Goal: Task Accomplishment & Management: Use online tool/utility

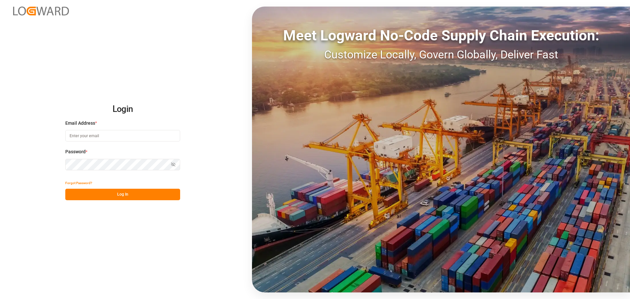
type input "[EMAIL_ADDRESS][PERSON_NAME][DOMAIN_NAME]"
click at [112, 192] on button "Log In" at bounding box center [122, 194] width 115 height 11
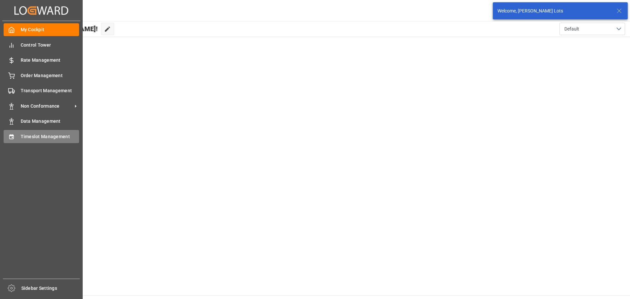
click at [32, 135] on span "Timeslot Management" at bounding box center [50, 136] width 59 height 7
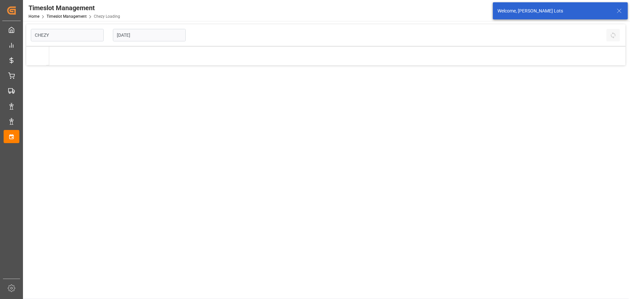
type input "Chezy Loading"
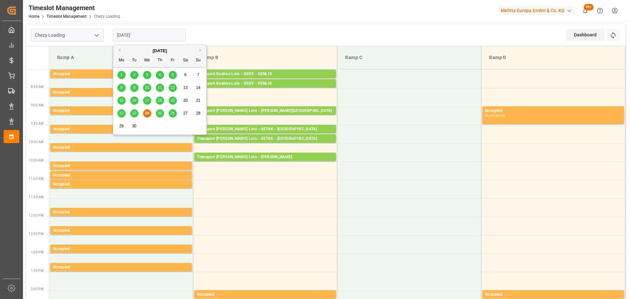
click at [129, 32] on input "[DATE]" at bounding box center [149, 35] width 73 height 12
click at [159, 99] on span "18" at bounding box center [160, 100] width 4 height 5
type input "[DATE]"
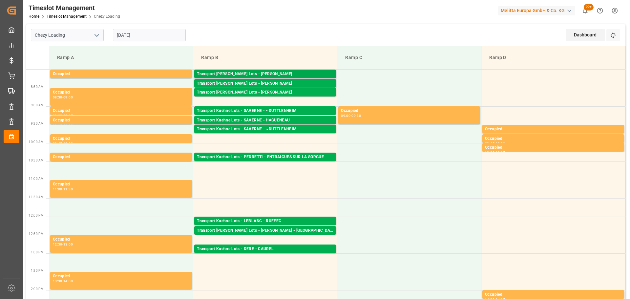
click at [261, 72] on div "Transport [PERSON_NAME] Lots - [PERSON_NAME]" at bounding box center [265, 74] width 137 height 7
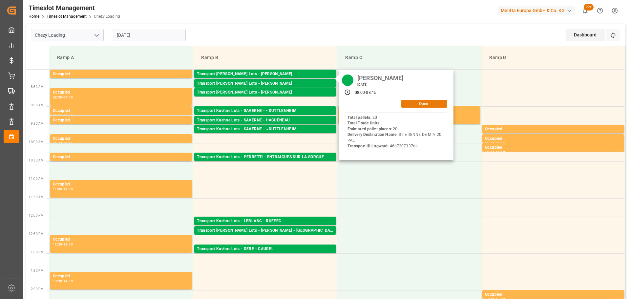
click at [432, 104] on button "Open" at bounding box center [424, 104] width 46 height 8
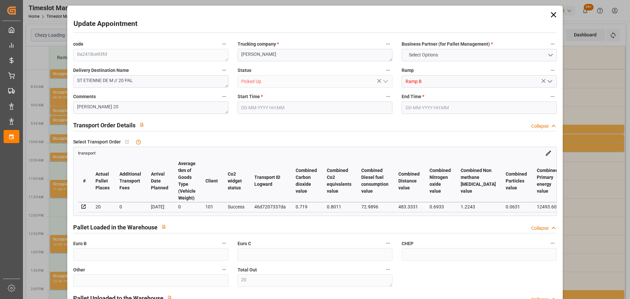
type input "20"
type input "630.28"
type input "0"
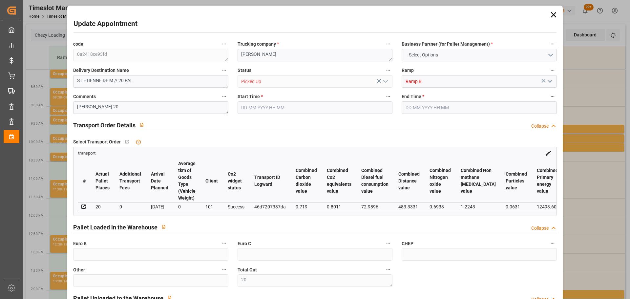
type input "0"
type input "630.28"
type input "0"
type input "20"
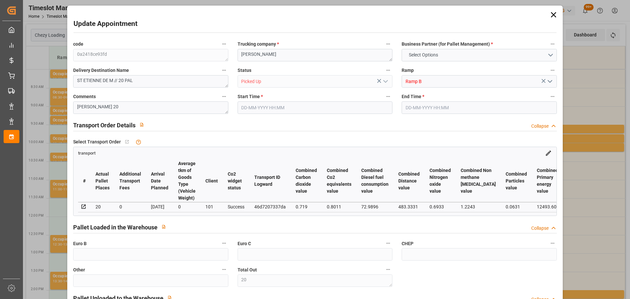
type input "2338.416"
type input "3608"
type input "25967.28"
type input "44"
type input "20"
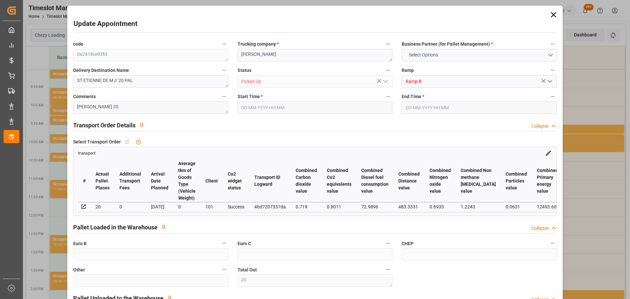
type input "0"
type input "20"
type input "101"
type input "2850.192"
type input "0"
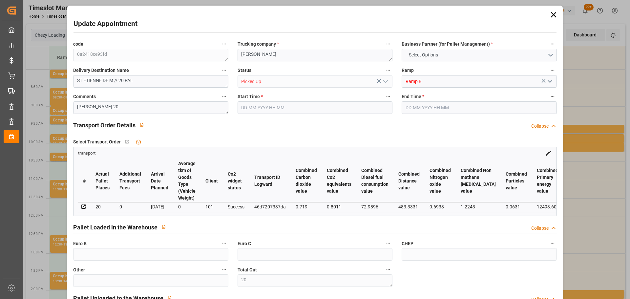
type input "10767.6795"
type input "0"
type input "21"
type input "80"
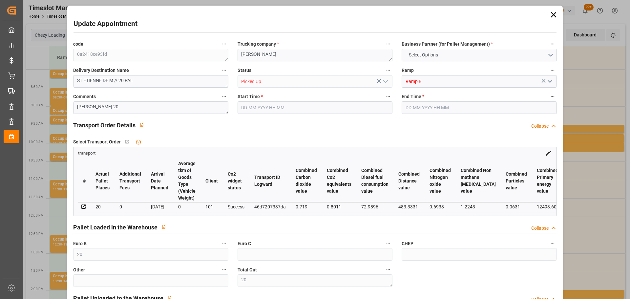
type input "[DATE] 08:00"
type input "[DATE] 08:15"
type input "[DATE] 12:45"
type input "[DATE] 11:32"
type input "[DATE]"
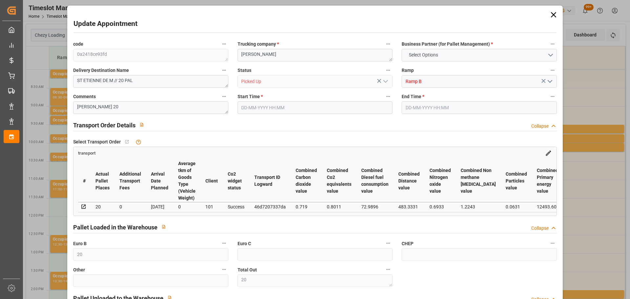
type input "[DATE]"
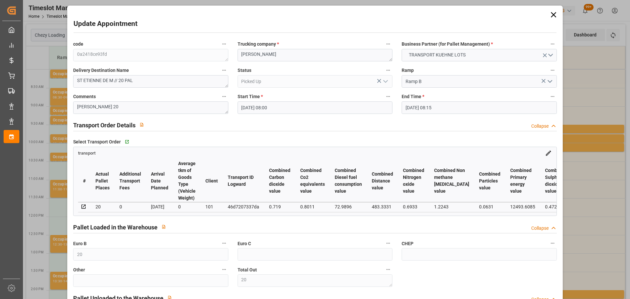
click at [551, 13] on icon at bounding box center [553, 14] width 9 height 9
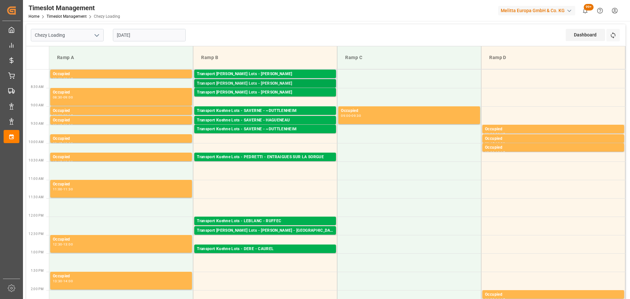
click at [305, 86] on div "Transport [PERSON_NAME] Lots - [PERSON_NAME]" at bounding box center [265, 83] width 137 height 7
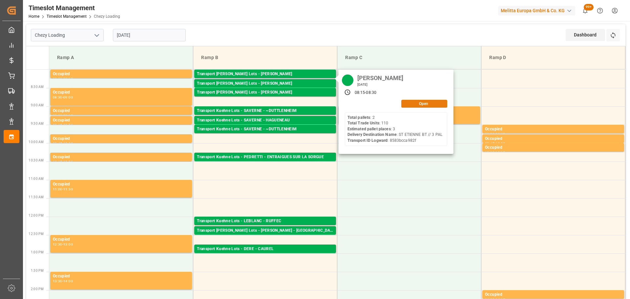
click at [430, 103] on button "Open" at bounding box center [424, 104] width 46 height 8
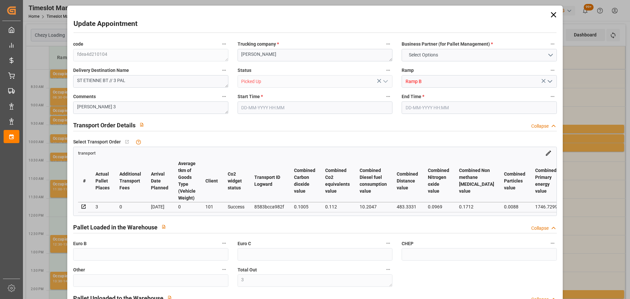
type input "3"
type input "214.09"
type input "0"
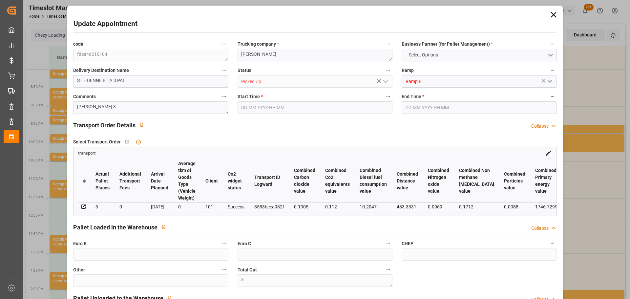
type input "0"
type input "214.09"
type input "0"
type input "6"
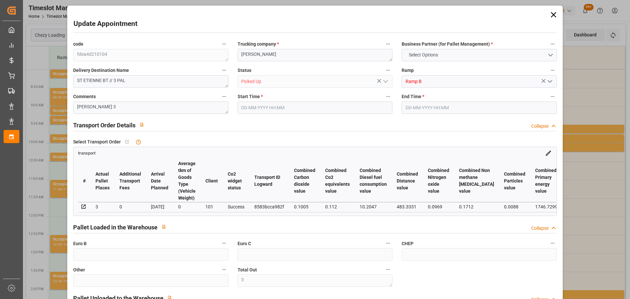
type input "322.747"
type input "494.155"
type input "3566.406"
type input "44"
type input "2"
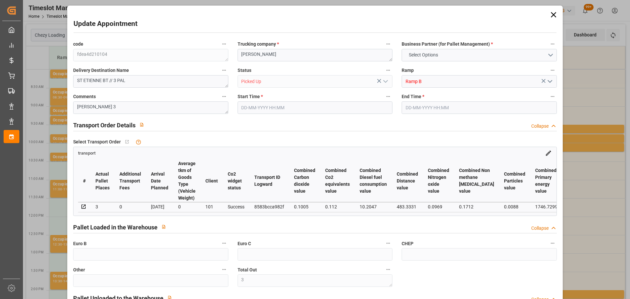
type input "110"
type input "3"
type input "101"
type input "398.485"
type input "0"
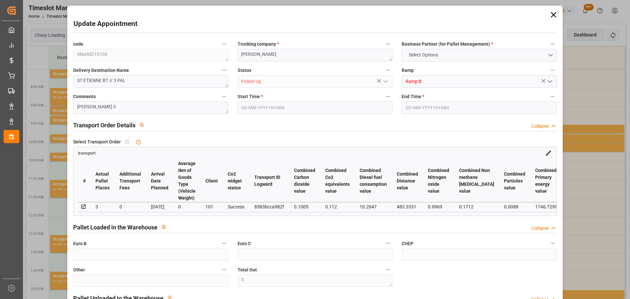
type input "4710.8598"
type input "0"
type input "21"
type input "35"
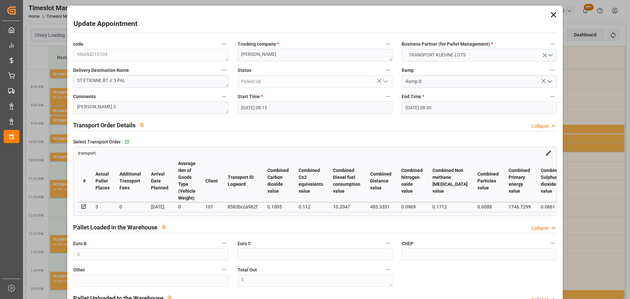
type input "[DATE] 08:15"
type input "[DATE] 08:30"
type input "[DATE] 13:03"
type input "[DATE] 11:23"
type input "[DATE]"
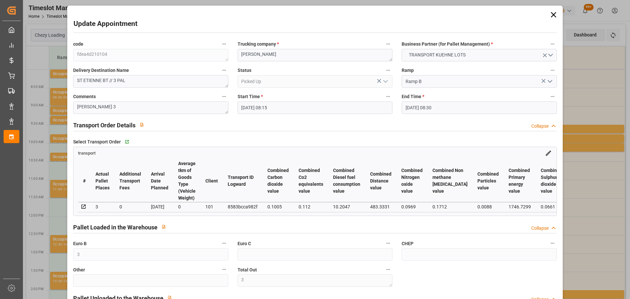
type input "[DATE]"
click at [578, 94] on div "Update Appointment code fdea4d210104 Trucking company * ANTOINE Business Partne…" at bounding box center [315, 149] width 630 height 299
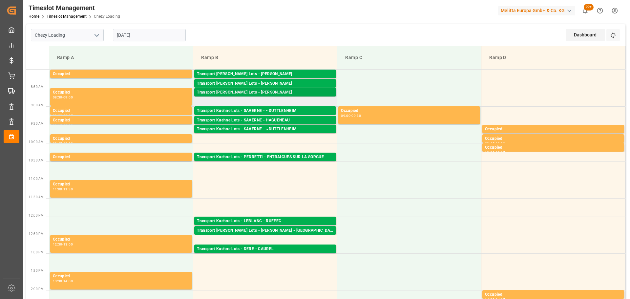
click at [257, 90] on div "Transport [PERSON_NAME] Lots - [PERSON_NAME]" at bounding box center [265, 92] width 137 height 7
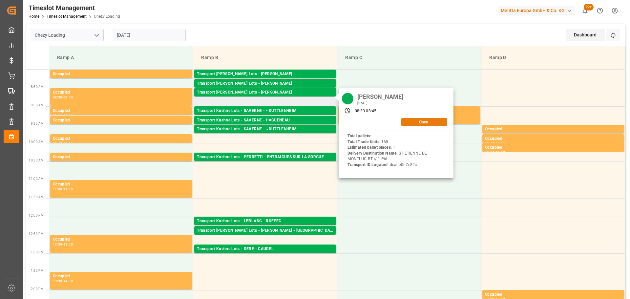
click at [408, 123] on button "Open" at bounding box center [424, 122] width 46 height 8
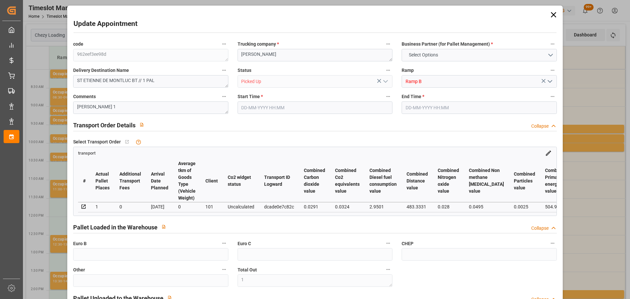
type input "1"
type input "162.01"
type input "0"
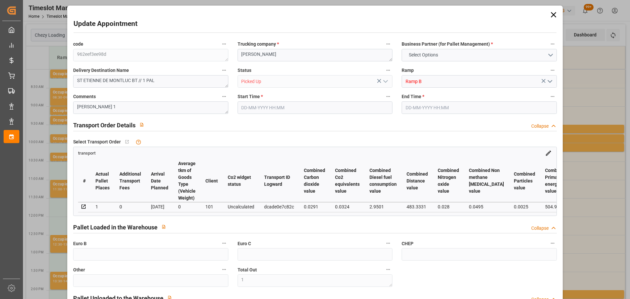
type input "0"
type input "162.01"
type input "0"
type input "6"
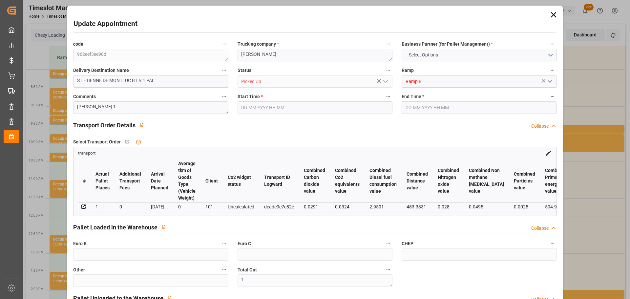
type input "81.63"
type input "138.2"
type input "1386"
type input "44"
type input "0"
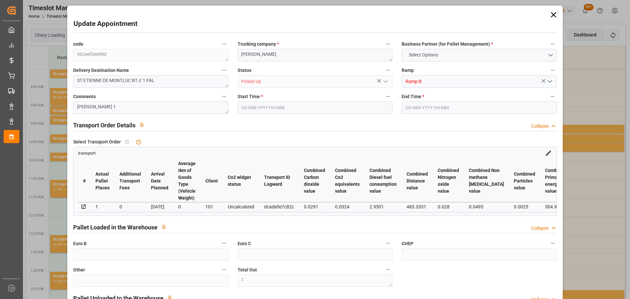
type input "165"
type input "1"
type input "101"
type input "115.2"
type input "0"
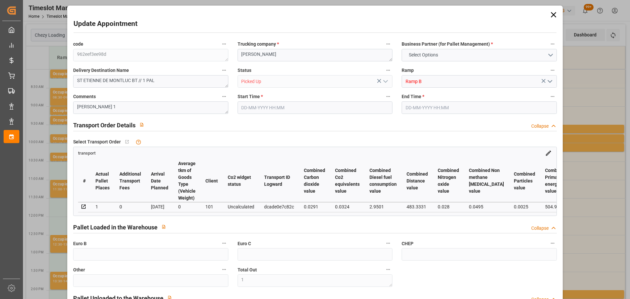
type input "4710.8598"
type input "0"
type input "21"
type input "35"
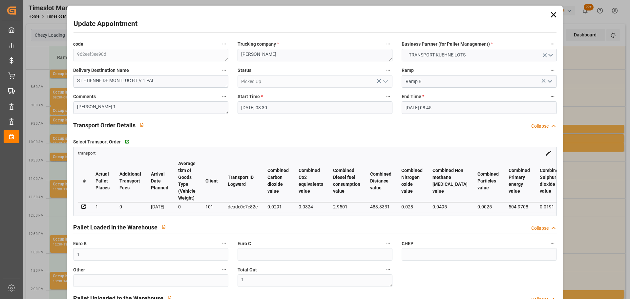
type input "[DATE] 08:30"
type input "[DATE] 08:45"
type input "[DATE] 13:28"
type input "[DATE] 11:26"
type input "[DATE]"
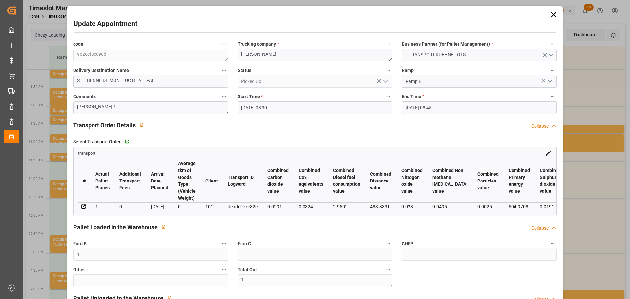
type input "[DATE]"
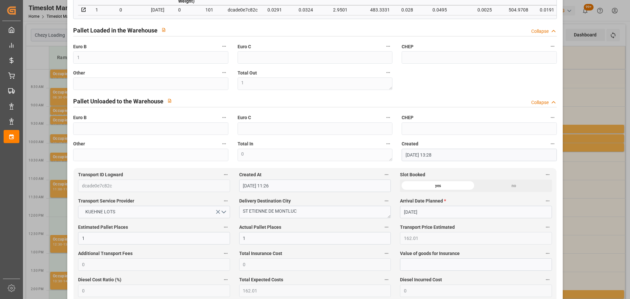
scroll to position [33, 0]
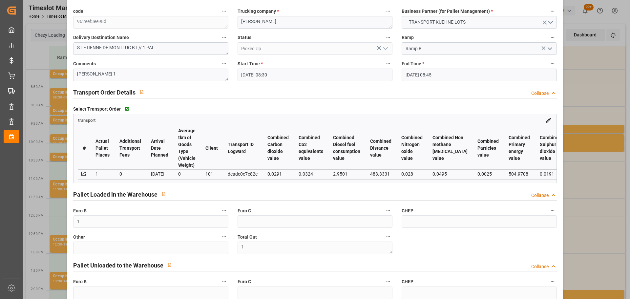
click at [600, 89] on div "Update Appointment code 962eef3ee98d Trucking company * ANTOINE Business Partne…" at bounding box center [315, 149] width 630 height 299
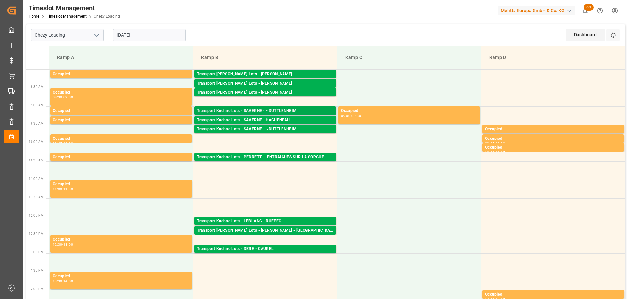
click at [281, 110] on div "Transport Kuehne Lots - SAVERNE - ~DUTTLENHEIM" at bounding box center [265, 111] width 137 height 7
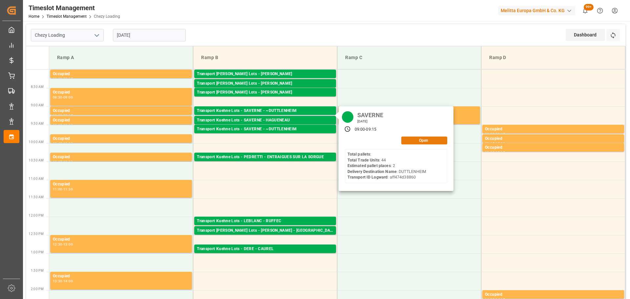
click at [412, 139] on button "Open" at bounding box center [424, 141] width 46 height 8
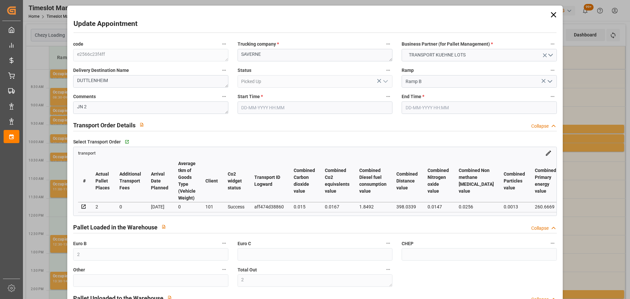
type input "2"
type input "159.7"
type input "0"
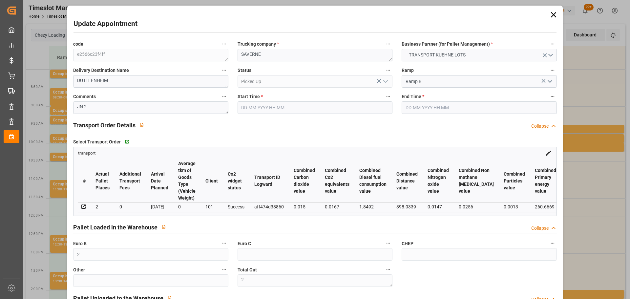
type input "0"
type input "159.7"
type input "0"
type input "3"
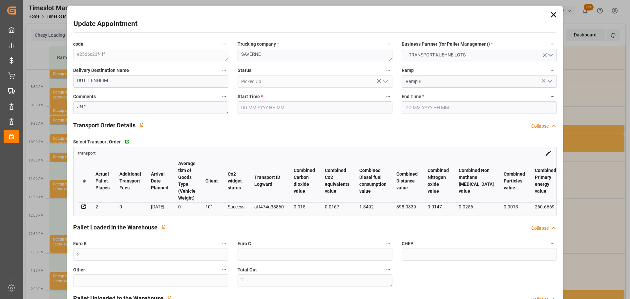
type input "56.259"
type input "118.88"
type input "487.86"
type input "67"
type input "0"
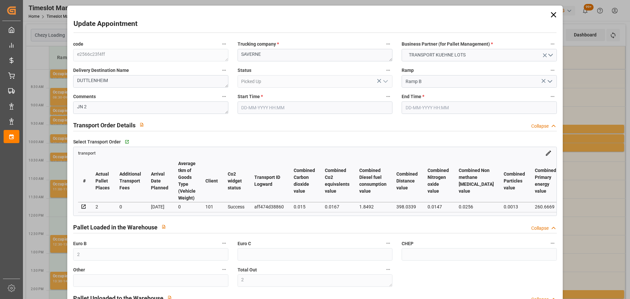
type input "44"
type input "2"
type input "101"
type input "72.88"
type input "0"
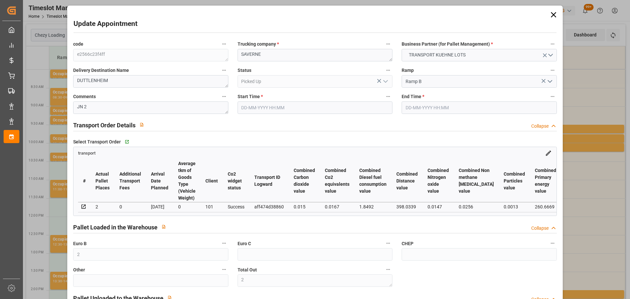
type input "4710.8598"
type input "0"
type input "21"
type input "35"
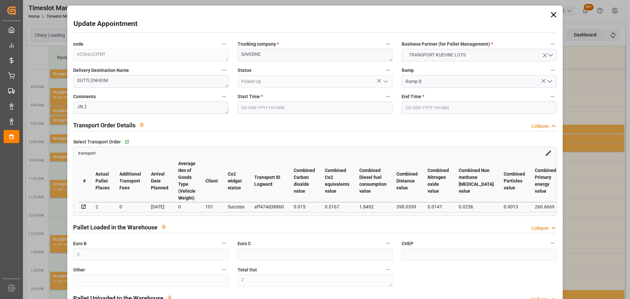
type input "[DATE] 09:00"
type input "[DATE] 09:15"
type input "[DATE] 12:42"
type input "[DATE] 11:24"
type input "[DATE]"
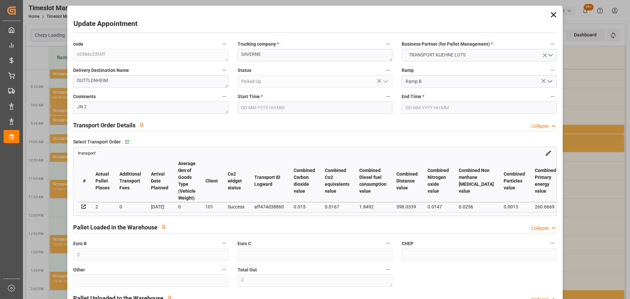
type input "[DATE]"
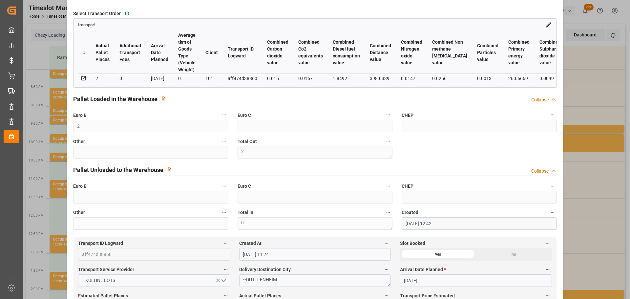
scroll to position [131, 0]
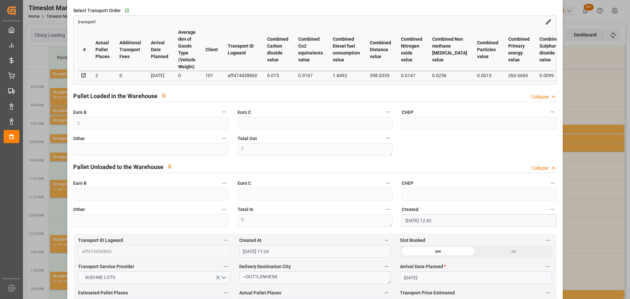
click at [594, 199] on div "Update Appointment code e2566c23f4ff Trucking company * SAVERNE Business Partne…" at bounding box center [315, 149] width 630 height 299
click at [577, 67] on div "Update Appointment code e2566c23f4ff Trucking company * SAVERNE Business Partne…" at bounding box center [315, 149] width 630 height 299
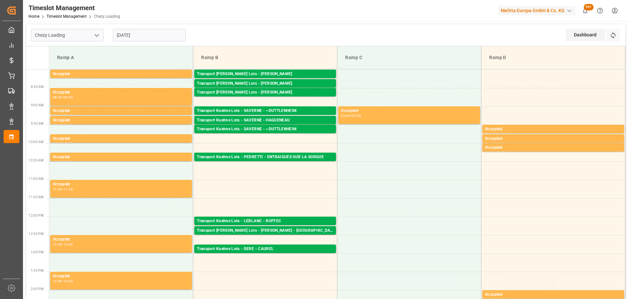
scroll to position [99, 0]
click at [263, 117] on div "Transport [PERSON_NAME] Lots - SAVERNE - HAGUENEAU Pallets: ,TU: 121,City: HAGU…" at bounding box center [265, 120] width 142 height 9
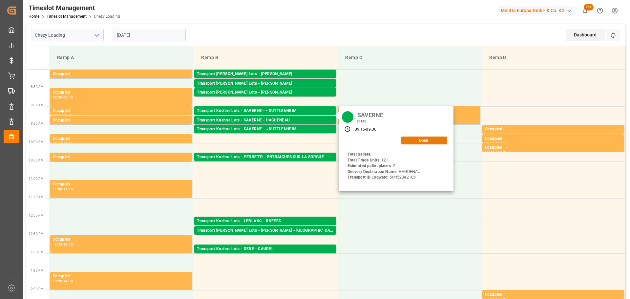
click at [409, 143] on button "Open" at bounding box center [424, 141] width 46 height 8
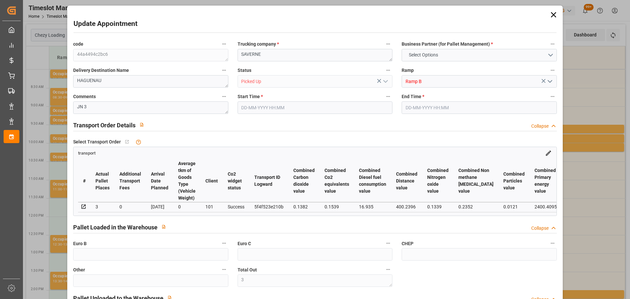
type input "3"
type input "2"
type input "3"
type input "187.46"
type input "0"
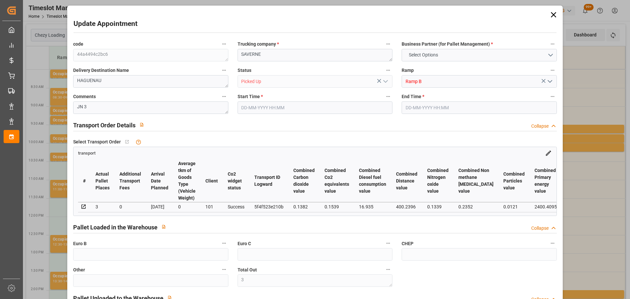
type input "0"
type input "187.46"
type input "0"
type input "3"
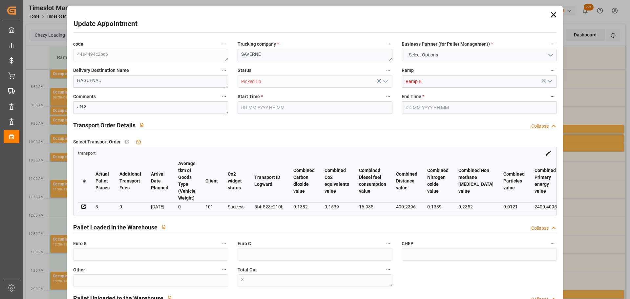
type input "571.24"
type input "730.04"
type input "2113.6"
type input "67"
type input "0"
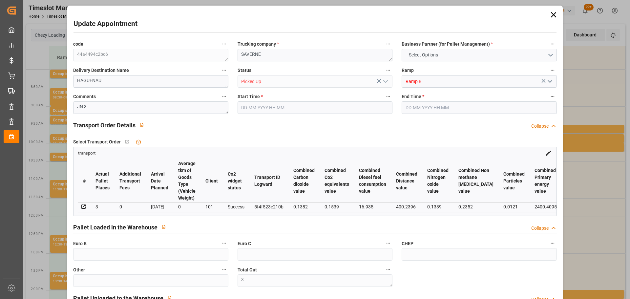
type input "121"
type input "3"
type input "101"
type input "661.04"
type input "0"
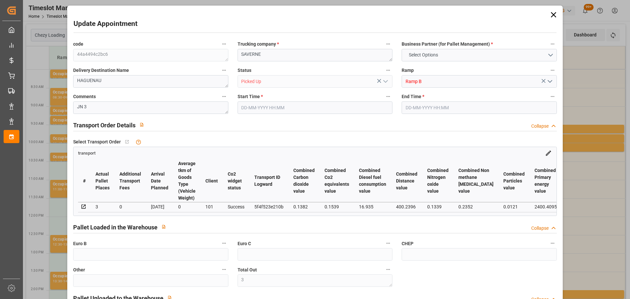
type input "4710.8598"
type input "0"
type input "21"
type input "35"
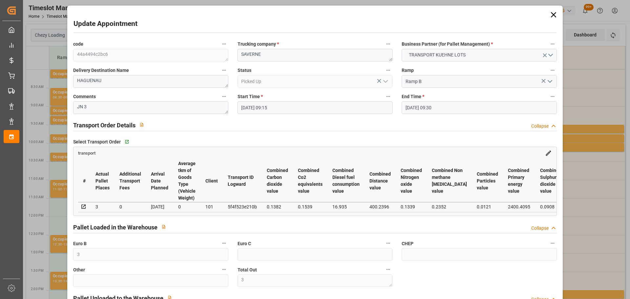
type input "[DATE] 09:15"
type input "[DATE] 09:30"
type input "[DATE] 12:42"
type input "[DATE] 11:24"
type input "[DATE]"
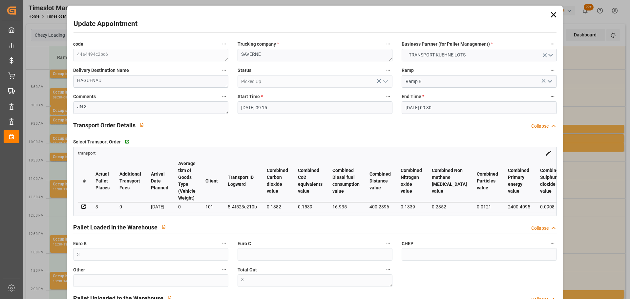
type input "[DATE]"
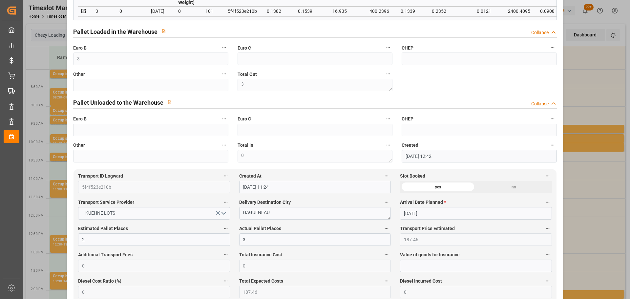
scroll to position [197, 0]
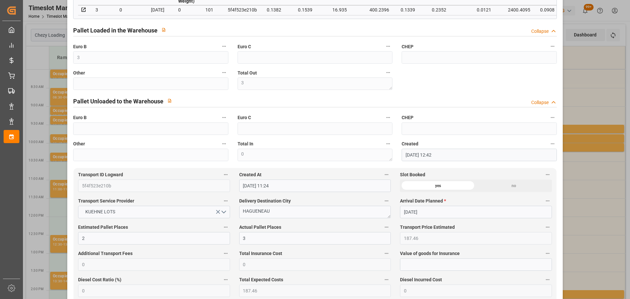
click at [613, 174] on div "Update Appointment code 44a4494c2bc6 Trucking company * SAVERNE Business Partne…" at bounding box center [315, 149] width 630 height 299
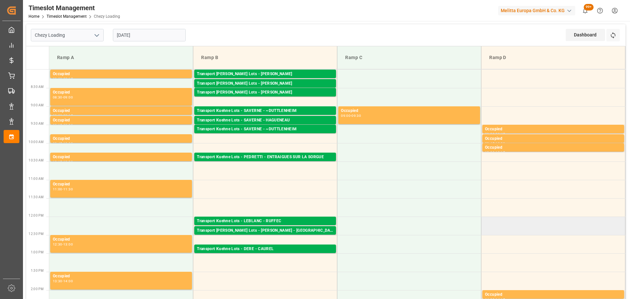
click at [534, 220] on td at bounding box center [553, 226] width 144 height 18
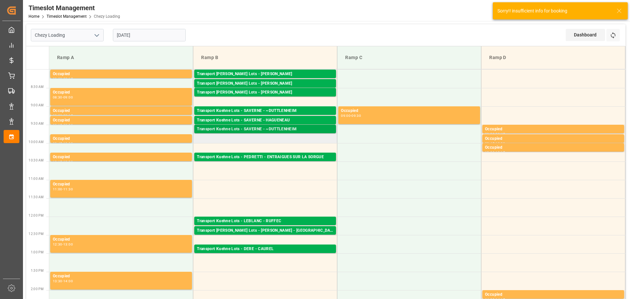
click at [302, 127] on div "Transport Kuehne Lots - SAVERNE - ~DUTTLENHEIM" at bounding box center [265, 129] width 137 height 7
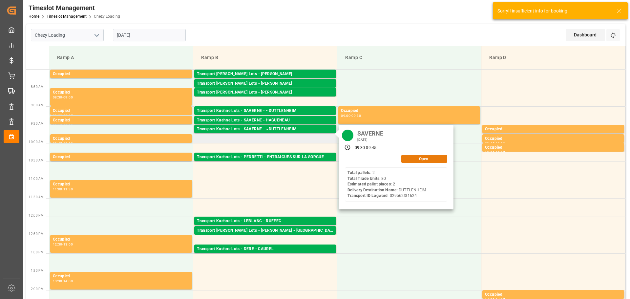
click at [422, 159] on button "Open" at bounding box center [424, 159] width 46 height 8
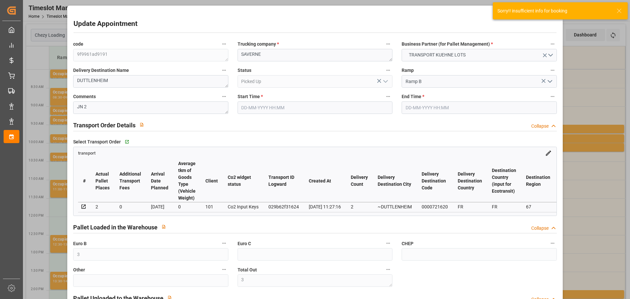
type input "[DATE] 09:30"
type input "[DATE] 09:45"
type input "[DATE] 12:28"
type input "[DATE] 11:27"
type input "[DATE]"
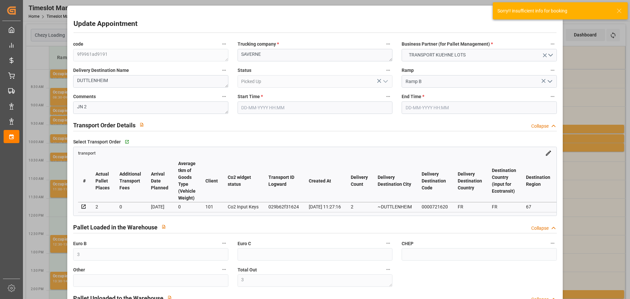
type input "[DATE]"
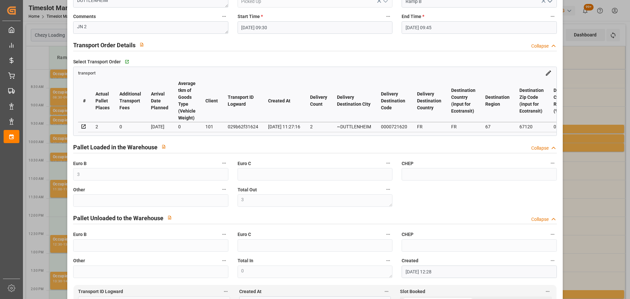
scroll to position [66, 0]
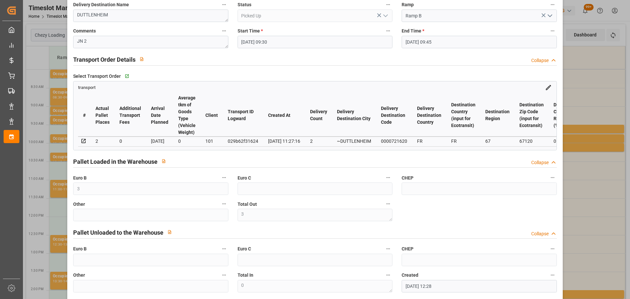
click at [581, 240] on div "Update Appointment code 9f9961ad9191 Trucking company * SAVERNE Business Partne…" at bounding box center [315, 149] width 630 height 299
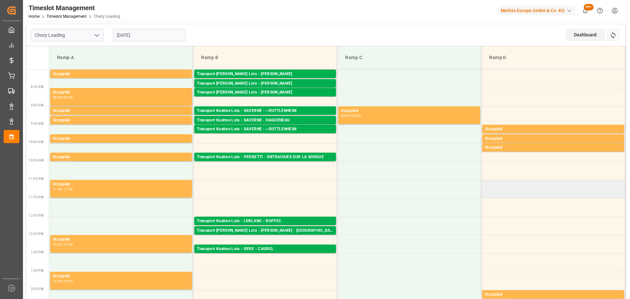
click at [571, 185] on td at bounding box center [553, 189] width 144 height 18
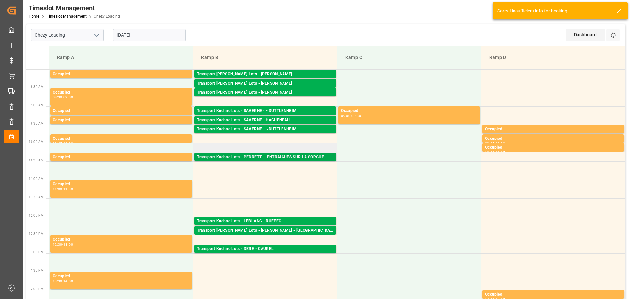
click at [305, 157] on div "Transport Kuehne Lots - PEDRETTI - ENTRAIGUES SUR LA SORGUE" at bounding box center [265, 157] width 137 height 7
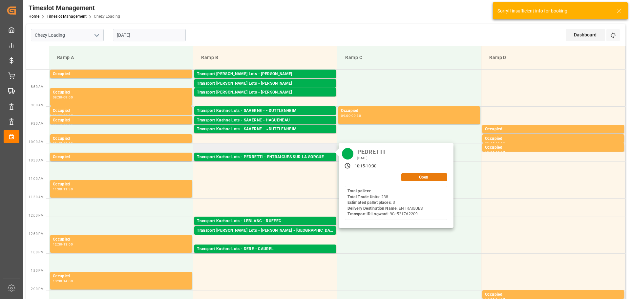
click at [422, 177] on button "Open" at bounding box center [424, 177] width 46 height 8
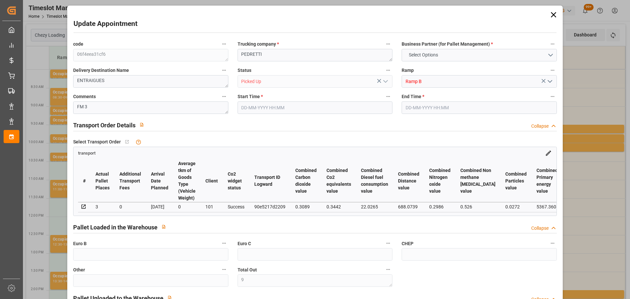
type input "9"
type input "3"
type input "298.85"
type input "0"
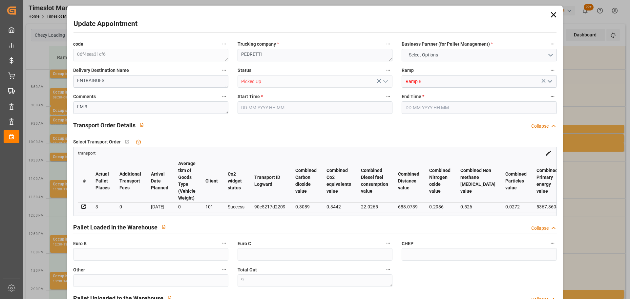
type input "0"
type input "298.85"
type input "0"
type input "9"
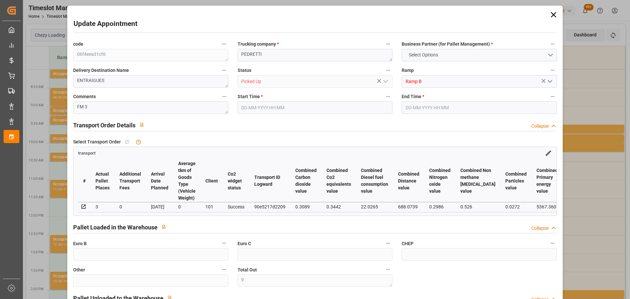
type input "795.164"
type input "1075.38"
type input "2388.108"
type input "84"
type input "0"
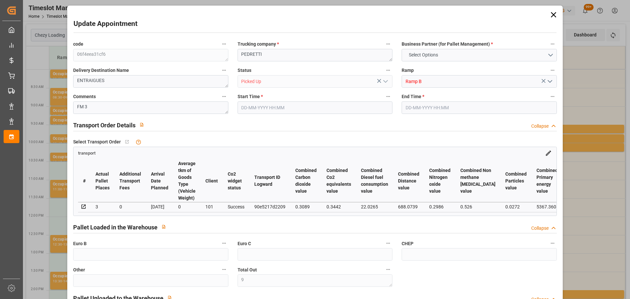
type input "238"
type input "9"
type input "101"
type input "868.38"
type input "0"
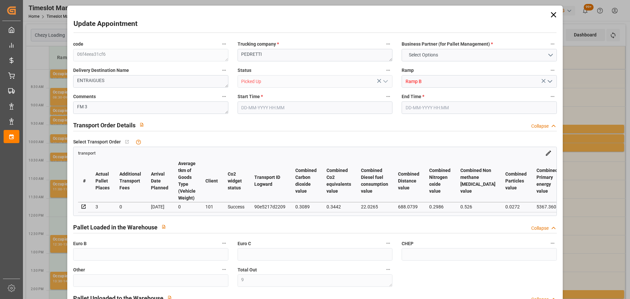
type input "4710.8598"
type input "0"
type input "21"
type input "35"
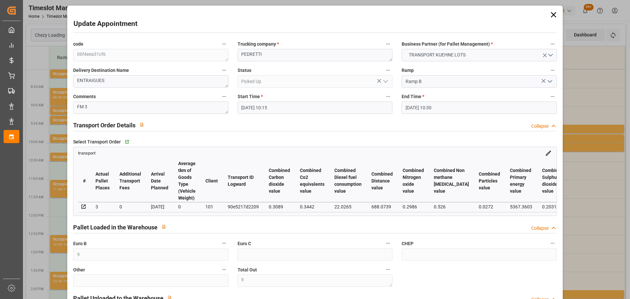
type input "[DATE] 10:15"
type input "[DATE] 10:30"
type input "[DATE] 12:56"
type input "[DATE] 11:27"
type input "[DATE]"
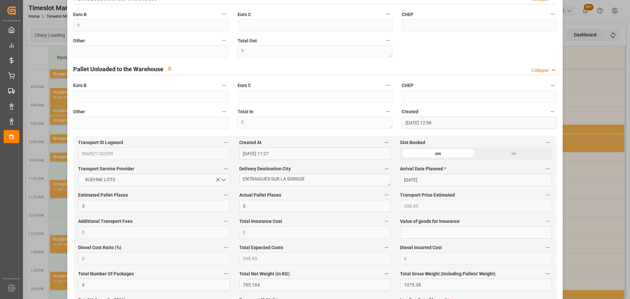
scroll to position [230, 0]
click at [606, 218] on div "Update Appointment code 06f4eea31cf6 Trucking company * [PERSON_NAME] Business …" at bounding box center [315, 149] width 630 height 299
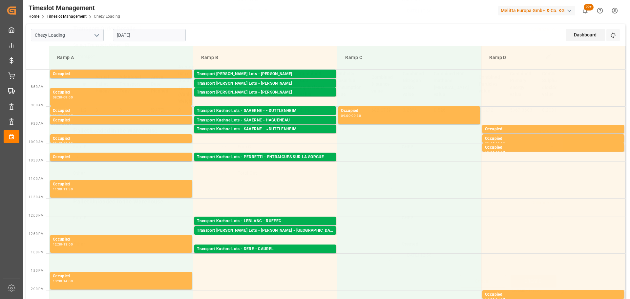
scroll to position [99, 0]
click at [278, 218] on div "Transport Kuehne Lots - LEBLANC - RUFFEC" at bounding box center [265, 221] width 137 height 7
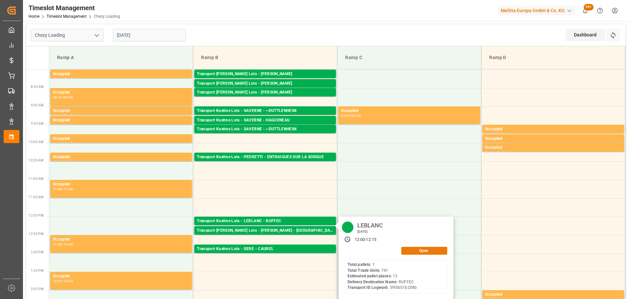
click at [429, 249] on button "Open" at bounding box center [424, 251] width 46 height 8
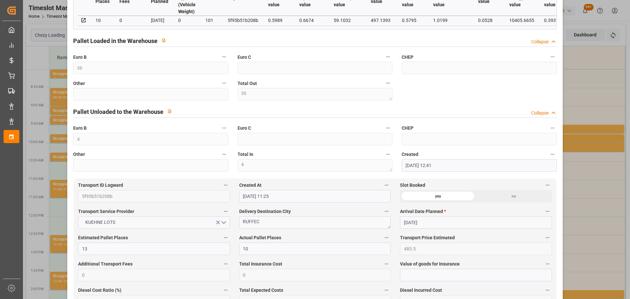
scroll to position [164, 0]
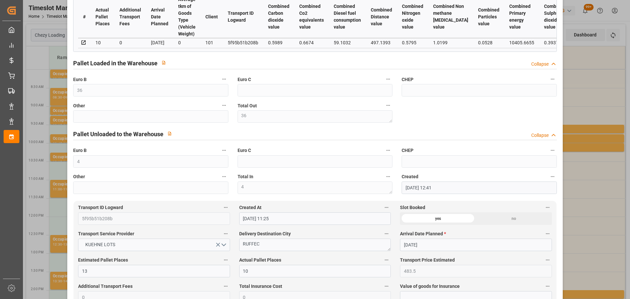
click at [503, 216] on div "no" at bounding box center [514, 218] width 76 height 12
click at [604, 221] on div "Update Appointment code 4b97554b9466 Trucking company * [PERSON_NAME] Business …" at bounding box center [315, 149] width 630 height 299
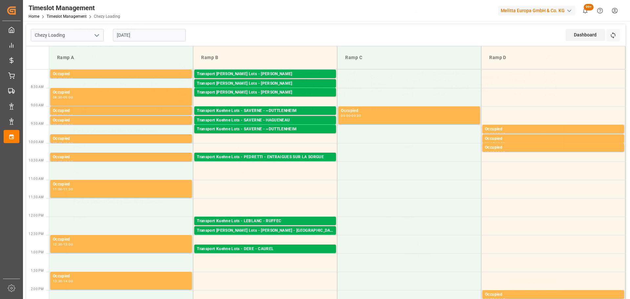
scroll to position [99, 0]
click at [265, 230] on div "Transport [PERSON_NAME] Lots - [PERSON_NAME] - [GEOGRAPHIC_DATA]" at bounding box center [265, 230] width 137 height 7
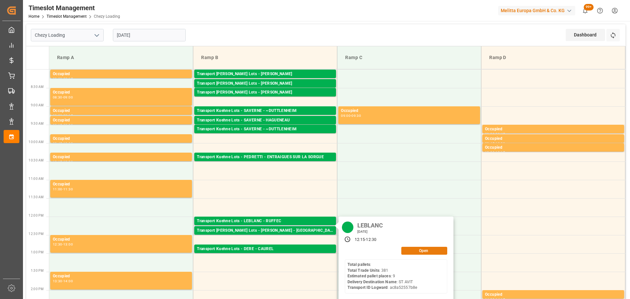
click at [405, 252] on button "Open" at bounding box center [424, 251] width 46 height 8
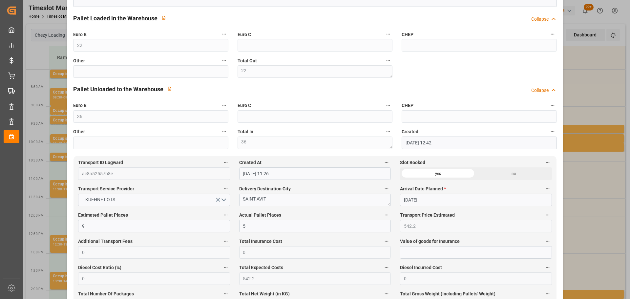
scroll to position [230, 0]
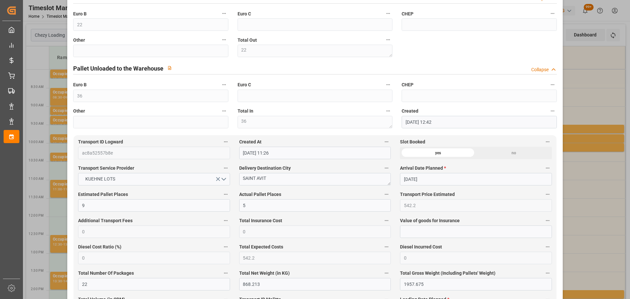
click at [590, 270] on div "Update Appointment code 77c1651a20ec Trucking company * [PERSON_NAME] Business …" at bounding box center [315, 149] width 630 height 299
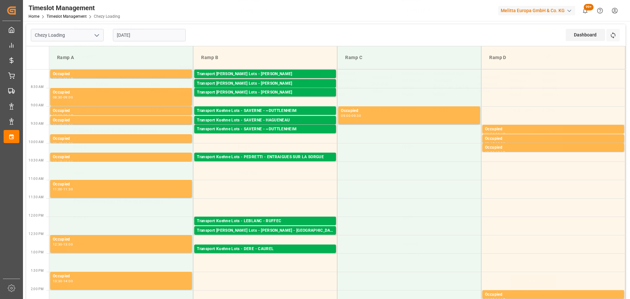
scroll to position [99, 0]
click at [270, 248] on div "Transport Kuehne Lots - DERE - CAUREL" at bounding box center [265, 249] width 137 height 7
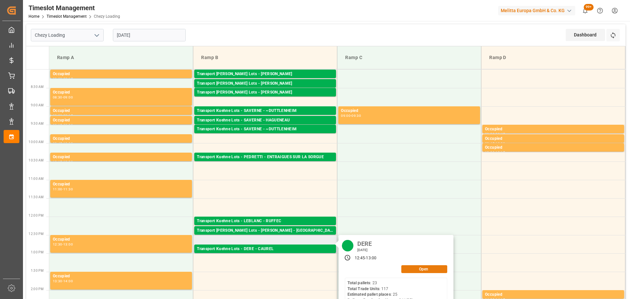
click at [414, 269] on button "Open" at bounding box center [424, 269] width 46 height 8
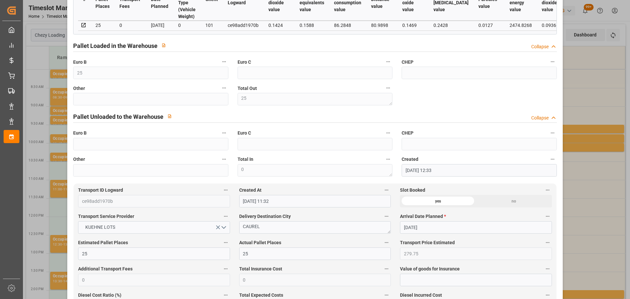
scroll to position [197, 0]
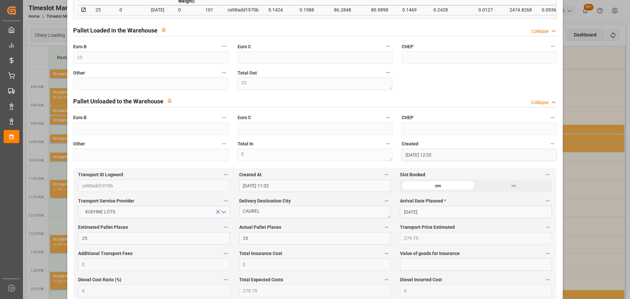
click at [594, 88] on div "Update Appointment code 50c5ff049f34 Trucking company * DERE Business Partner (…" at bounding box center [315, 149] width 630 height 299
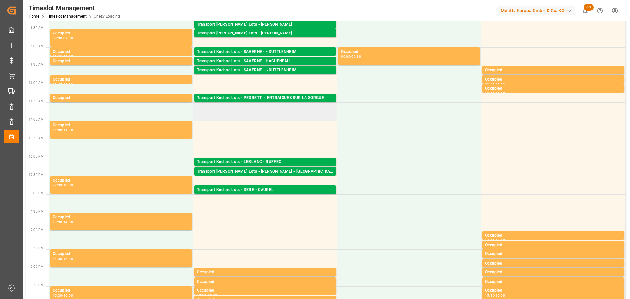
scroll to position [0, 0]
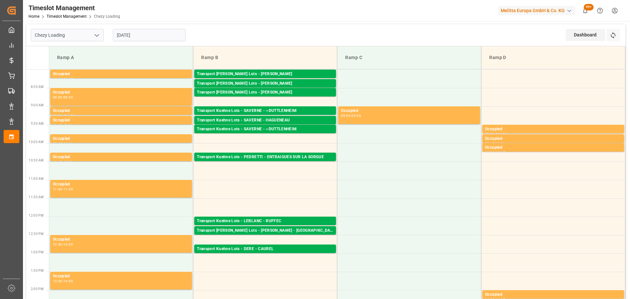
click at [167, 39] on input "[DATE]" at bounding box center [149, 35] width 73 height 12
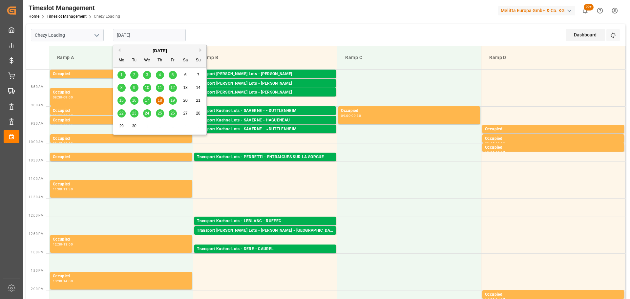
click at [174, 100] on span "19" at bounding box center [172, 100] width 4 height 5
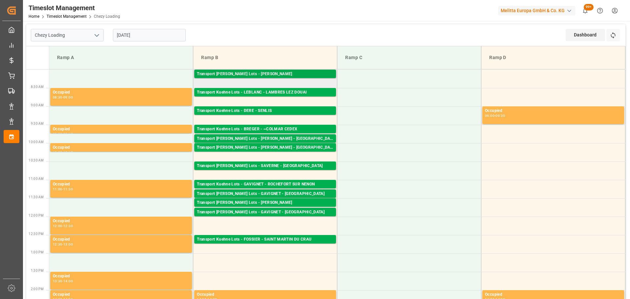
click at [293, 71] on div "Transport [PERSON_NAME] Lots - [PERSON_NAME]" at bounding box center [265, 74] width 137 height 7
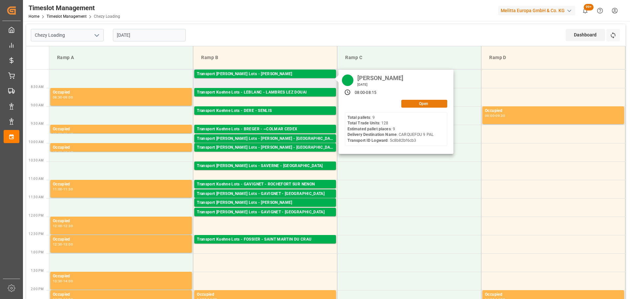
click at [407, 105] on button "Open" at bounding box center [424, 104] width 46 height 8
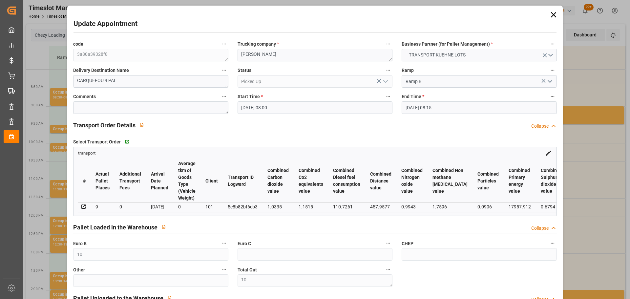
click at [588, 37] on div "Update Appointment code 3a80a39328f8 Trucking company * ANTOINE Business Partne…" at bounding box center [315, 149] width 630 height 299
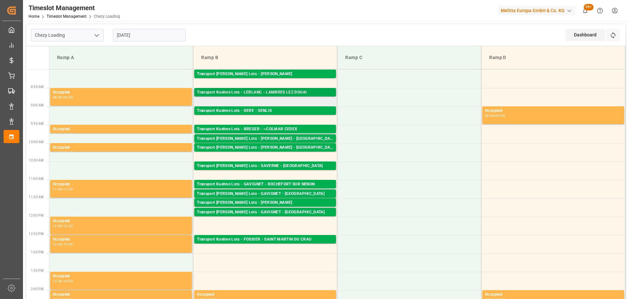
click at [306, 89] on div "Transport [PERSON_NAME] Lots - [PERSON_NAME] LEZ DOUAI Pallets: 29,TU: ,City: […" at bounding box center [265, 92] width 142 height 9
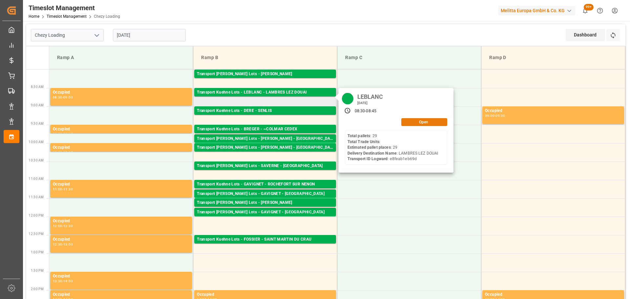
click at [424, 121] on button "Open" at bounding box center [424, 122] width 46 height 8
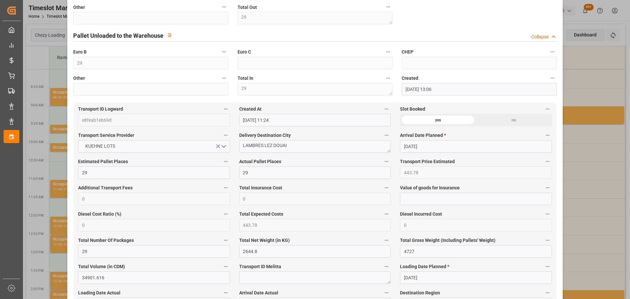
scroll to position [131, 0]
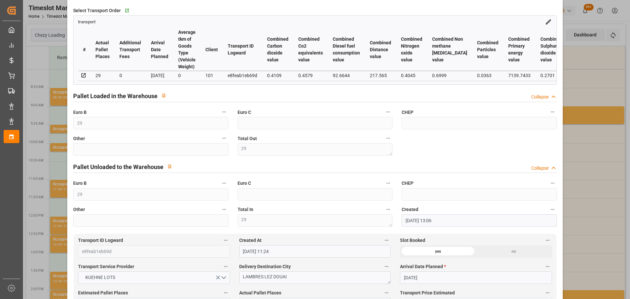
click at [575, 197] on div "Update Appointment code bbf37faa3931 Trucking company * [PERSON_NAME] Business …" at bounding box center [315, 149] width 630 height 299
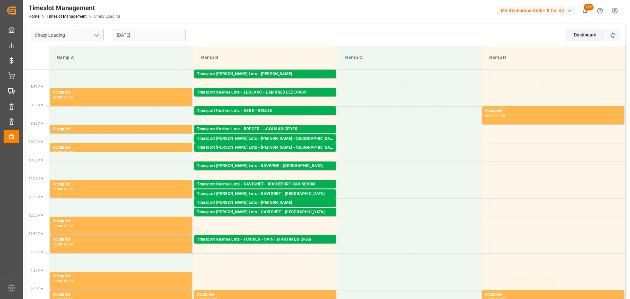
scroll to position [99, 0]
click at [263, 110] on div "Transport Kuehne Lots - DERE - SENLIS" at bounding box center [265, 111] width 137 height 7
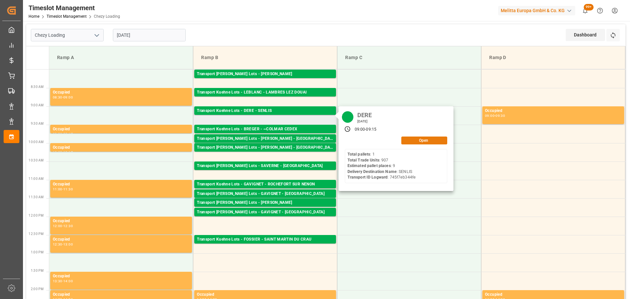
click at [407, 140] on button "Open" at bounding box center [424, 141] width 46 height 8
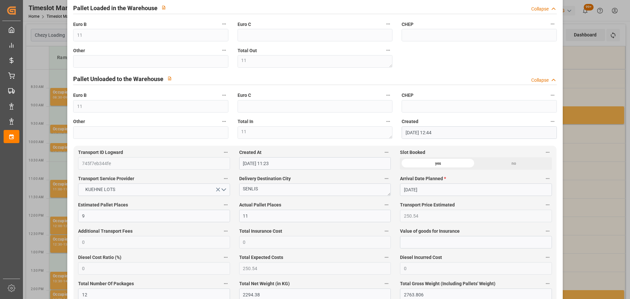
scroll to position [230, 0]
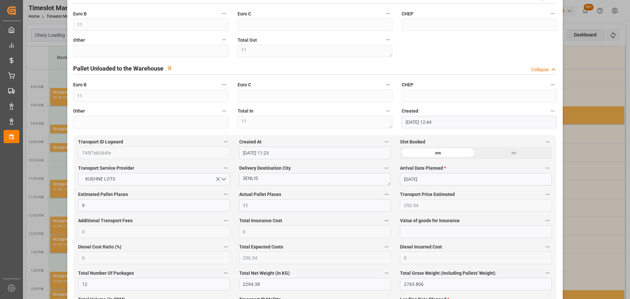
drag, startPoint x: 597, startPoint y: 207, endPoint x: 595, endPoint y: 204, distance: 3.4
click at [597, 207] on div "Update Appointment code 32bf52d8cdef Trucking company * DERE Business Partner (…" at bounding box center [315, 149] width 630 height 299
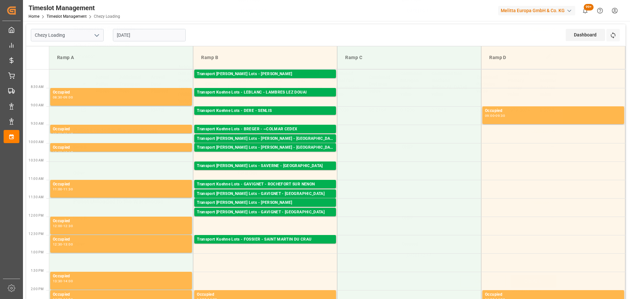
scroll to position [99, 0]
click at [283, 127] on div "Transport Kuehne Lots - BREGER - ~COLMAR CEDEX" at bounding box center [265, 129] width 137 height 7
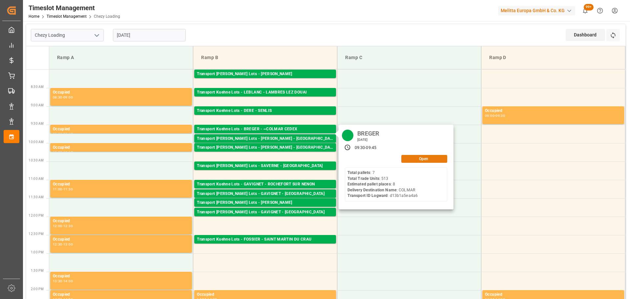
click at [412, 158] on button "Open" at bounding box center [424, 159] width 46 height 8
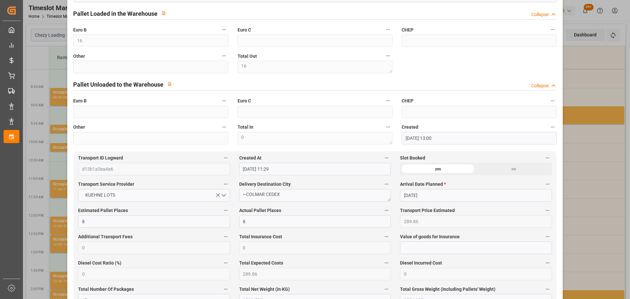
scroll to position [230, 0]
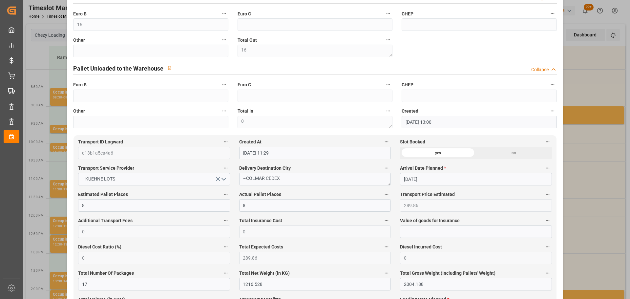
click at [580, 149] on div "Update Appointment code 22539e5e4663 Trucking company * [PERSON_NAME] Business …" at bounding box center [315, 149] width 630 height 299
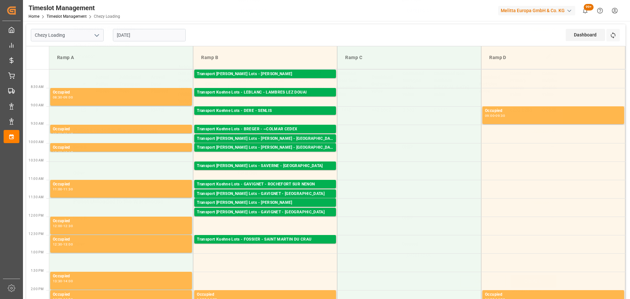
scroll to position [99, 0]
click at [293, 136] on div "Transport [PERSON_NAME] Lots - [PERSON_NAME] - [GEOGRAPHIC_DATA]" at bounding box center [265, 139] width 137 height 7
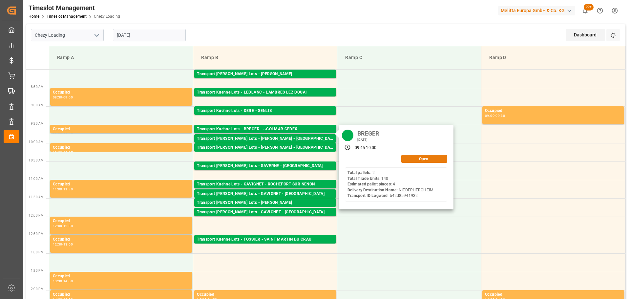
click at [421, 157] on button "Open" at bounding box center [424, 159] width 46 height 8
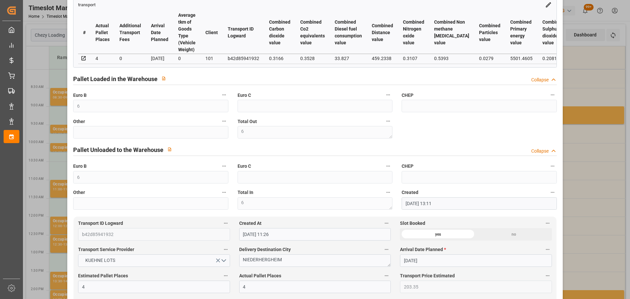
scroll to position [98, 0]
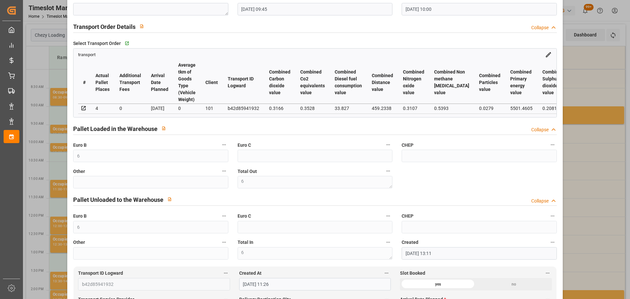
click at [105, 191] on div "Other" at bounding box center [151, 177] width 164 height 26
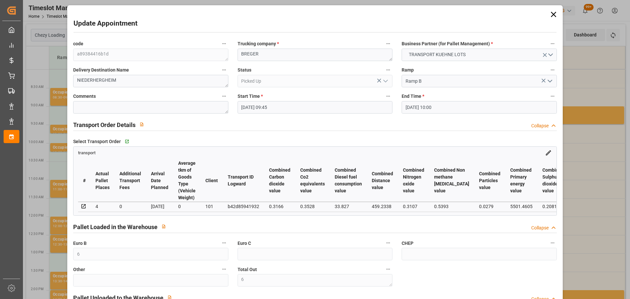
scroll to position [0, 0]
click at [549, 13] on icon at bounding box center [553, 14] width 9 height 9
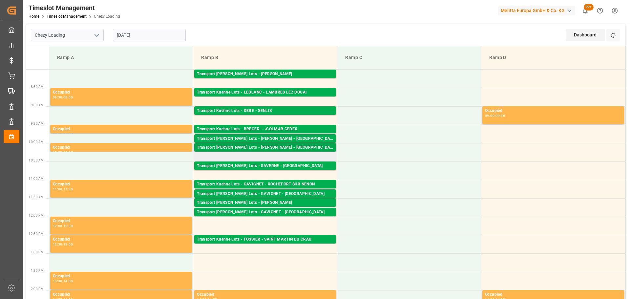
click at [282, 145] on div "Transport [PERSON_NAME] Lots - [PERSON_NAME] - [GEOGRAPHIC_DATA]" at bounding box center [265, 147] width 137 height 7
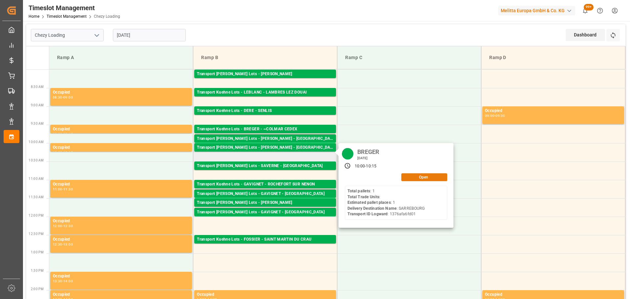
click at [412, 176] on button "Open" at bounding box center [424, 177] width 46 height 8
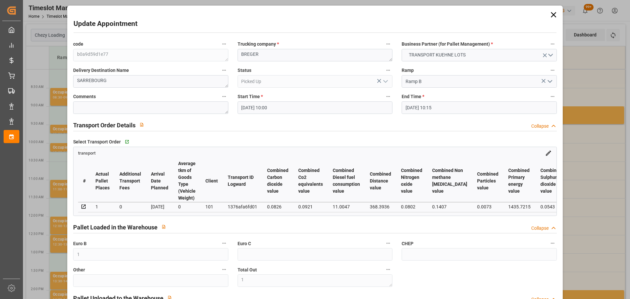
click at [596, 152] on div "Update Appointment code b0a9d59d1e77 Trucking company * [PERSON_NAME] Business …" at bounding box center [315, 149] width 630 height 299
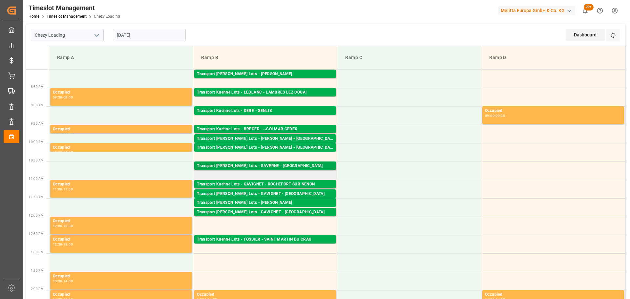
click at [286, 163] on div "Transport [PERSON_NAME] Lots - SAVERNE - [GEOGRAPHIC_DATA]" at bounding box center [265, 166] width 137 height 7
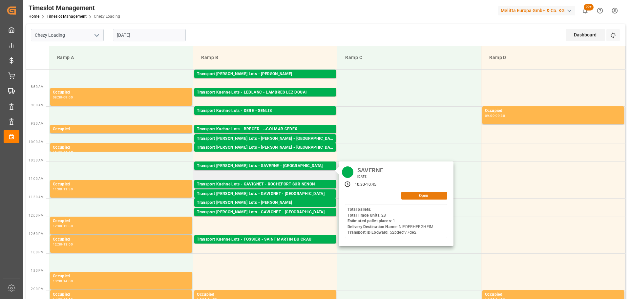
click at [434, 192] on button "Open" at bounding box center [424, 196] width 46 height 8
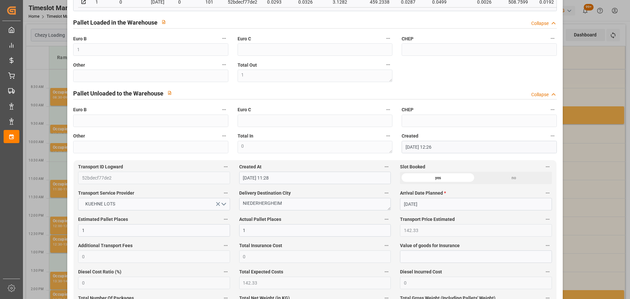
scroll to position [197, 0]
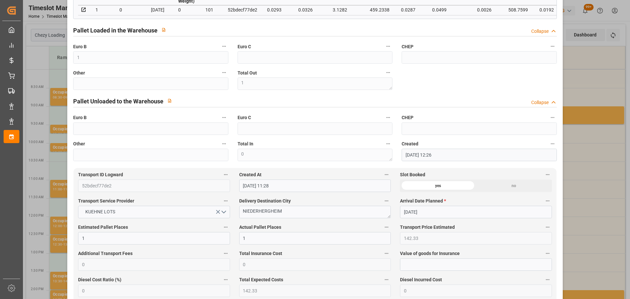
click at [583, 283] on div "Update Appointment code 6d5503637b5c Trucking company * SAVERNE Business Partne…" at bounding box center [315, 149] width 630 height 299
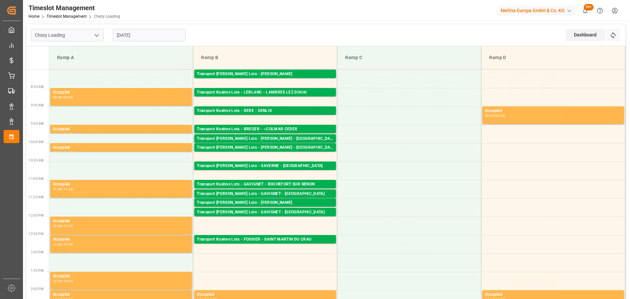
scroll to position [99, 0]
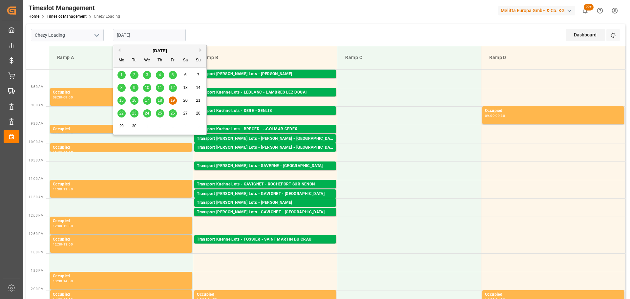
click at [132, 35] on input "[DATE]" at bounding box center [149, 35] width 73 height 12
click at [147, 112] on span "24" at bounding box center [147, 113] width 4 height 5
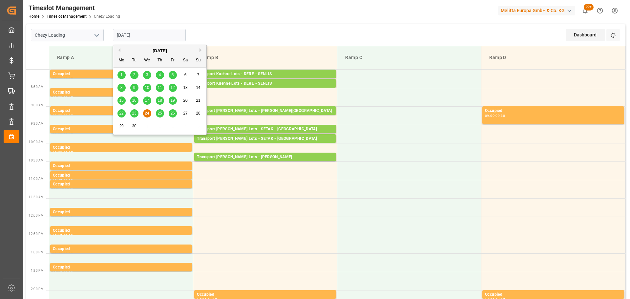
click at [130, 36] on input "[DATE]" at bounding box center [149, 35] width 73 height 12
click at [161, 110] on div "25" at bounding box center [160, 114] width 8 height 8
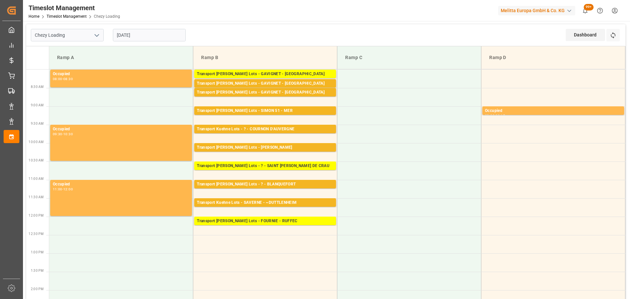
click at [130, 33] on input "[DATE]" at bounding box center [149, 35] width 73 height 12
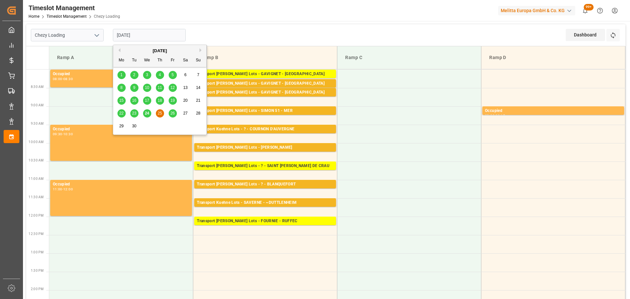
click at [172, 101] on span "19" at bounding box center [172, 100] width 4 height 5
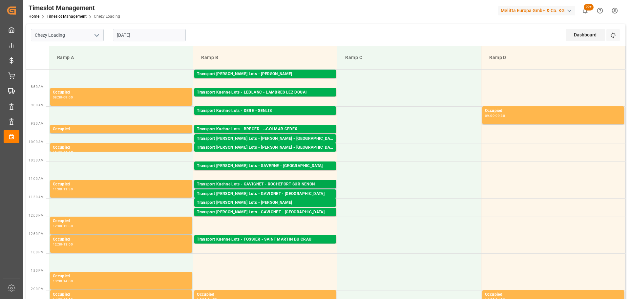
click at [287, 183] on div "Transport Kuehne Lots - GAVIGNET - ROCHEFORT SUR NENON" at bounding box center [265, 184] width 137 height 7
click at [146, 31] on input "[DATE]" at bounding box center [149, 35] width 73 height 12
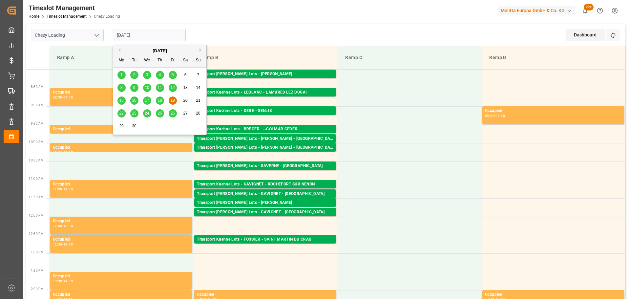
click at [161, 111] on span "25" at bounding box center [160, 113] width 4 height 5
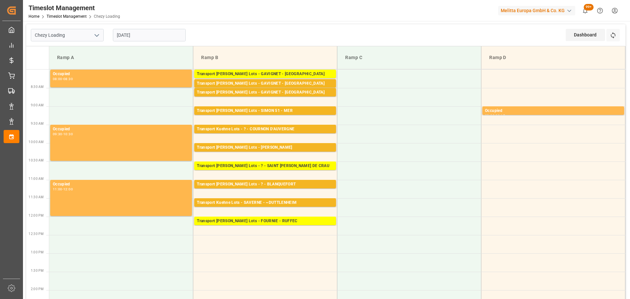
click at [134, 33] on input "[DATE]" at bounding box center [149, 35] width 73 height 12
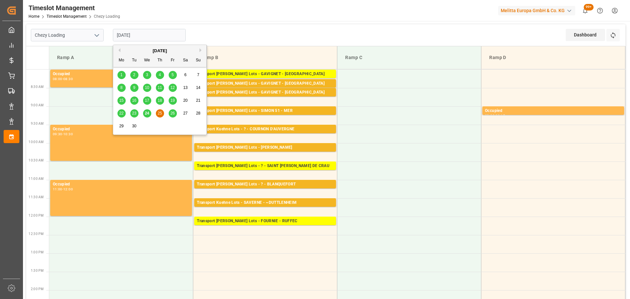
click at [147, 110] on div "24" at bounding box center [147, 114] width 8 height 8
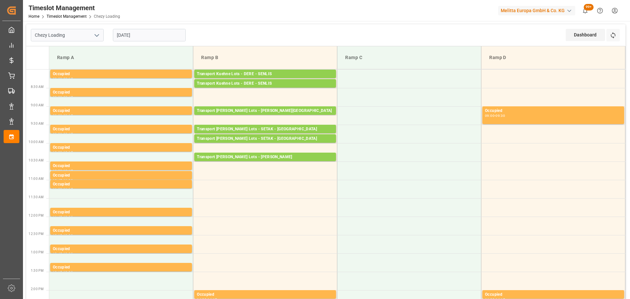
click at [142, 36] on input "[DATE]" at bounding box center [149, 35] width 73 height 12
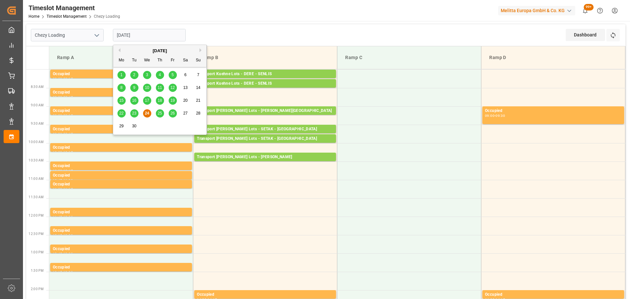
click at [157, 34] on input "[DATE]" at bounding box center [149, 35] width 73 height 12
click at [160, 113] on span "25" at bounding box center [160, 113] width 4 height 5
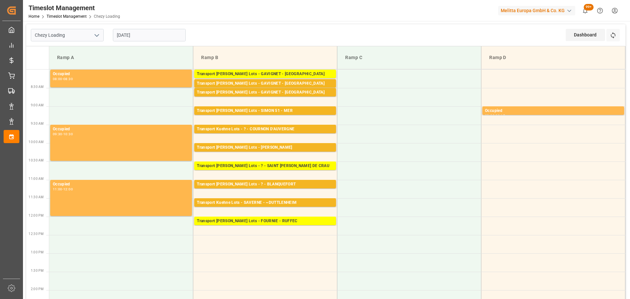
click at [133, 32] on input "[DATE]" at bounding box center [149, 35] width 73 height 12
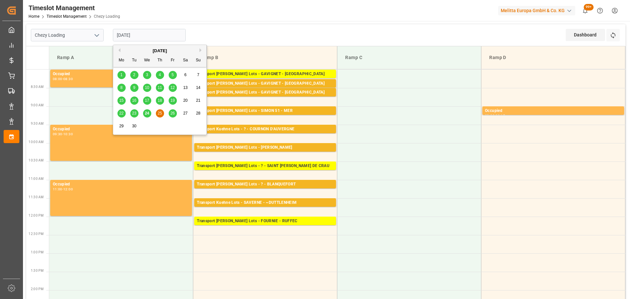
click at [147, 111] on span "24" at bounding box center [147, 113] width 4 height 5
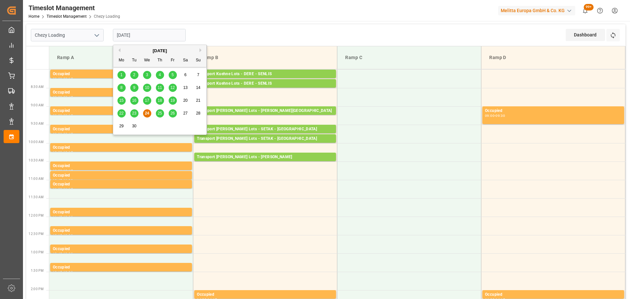
click at [153, 32] on input "[DATE]" at bounding box center [149, 35] width 73 height 12
click at [161, 113] on span "25" at bounding box center [160, 113] width 4 height 5
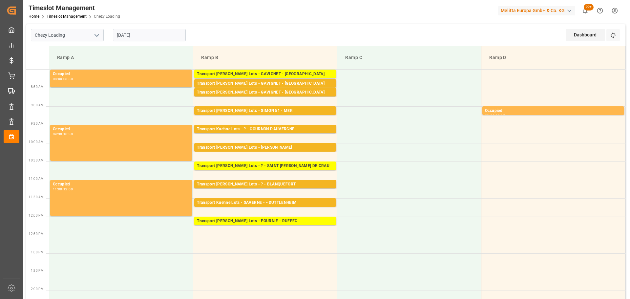
click at [146, 31] on input "[DATE]" at bounding box center [149, 35] width 73 height 12
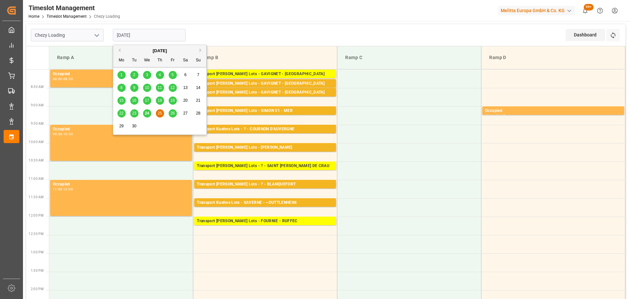
click at [171, 113] on span "26" at bounding box center [172, 113] width 4 height 5
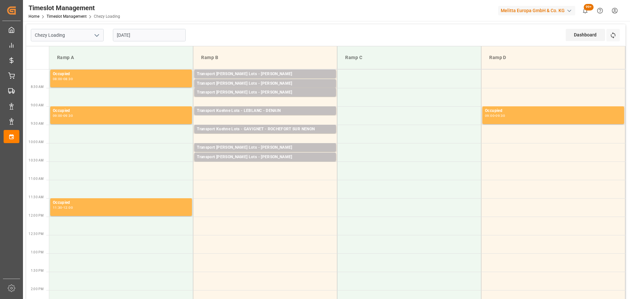
click at [146, 34] on input "[DATE]" at bounding box center [149, 35] width 73 height 12
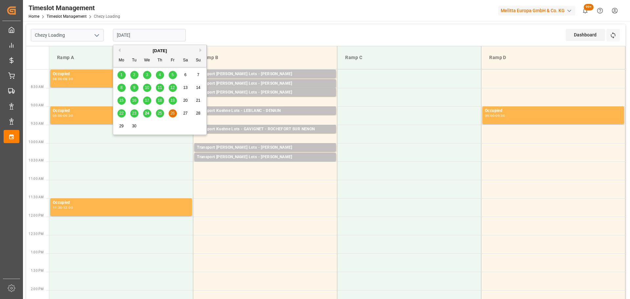
click at [159, 113] on span "25" at bounding box center [160, 113] width 4 height 5
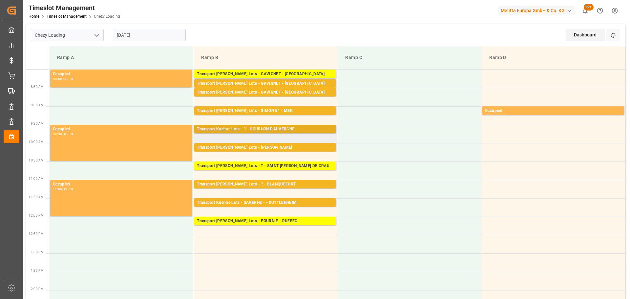
click at [265, 127] on div "Transport Kuehne Lots - ? - COURNON D'AUVERGNE" at bounding box center [265, 129] width 137 height 7
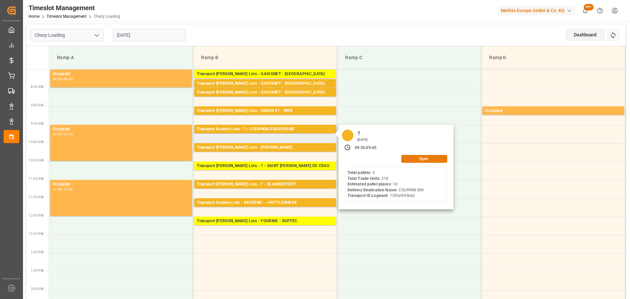
click at [422, 155] on button "Open" at bounding box center [424, 159] width 46 height 8
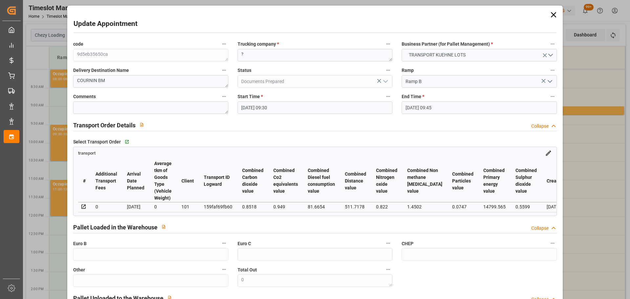
click at [244, 107] on input "[DATE] 09:30" at bounding box center [315, 107] width 155 height 12
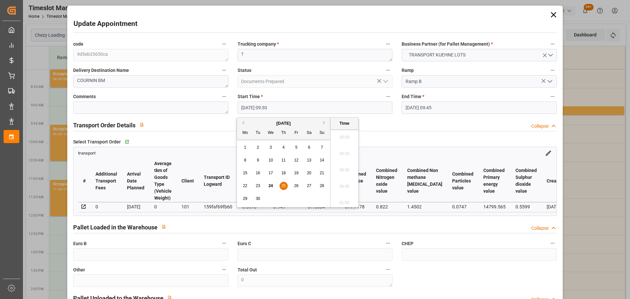
scroll to position [593, 0]
click at [295, 184] on span "26" at bounding box center [296, 185] width 4 height 5
click at [343, 183] on li "10:45" at bounding box center [344, 184] width 28 height 16
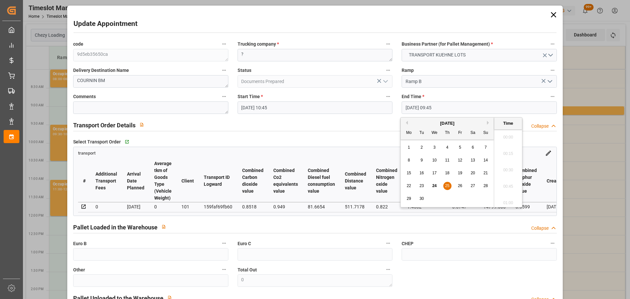
click at [420, 106] on input "[DATE] 09:45" at bounding box center [479, 107] width 155 height 12
click at [461, 184] on span "26" at bounding box center [460, 185] width 4 height 5
click at [506, 147] on li "11:00" at bounding box center [508, 151] width 28 height 16
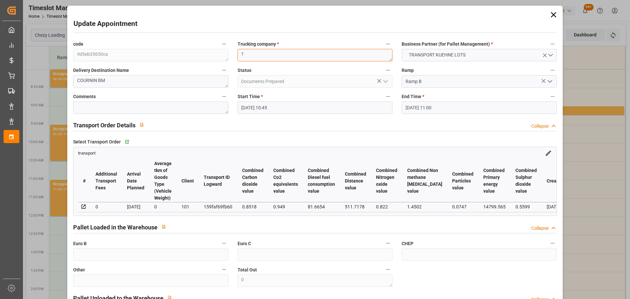
click at [285, 55] on textarea "?" at bounding box center [315, 55] width 155 height 12
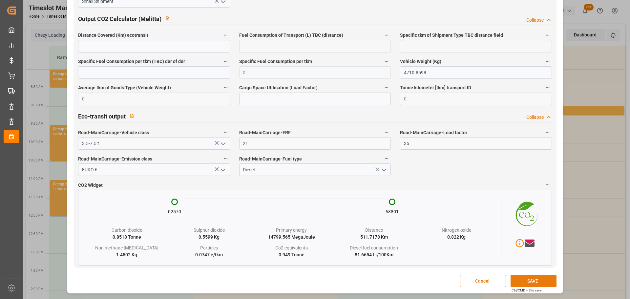
scroll to position [1085, 0]
click at [536, 280] on button "SAVE" at bounding box center [534, 281] width 46 height 12
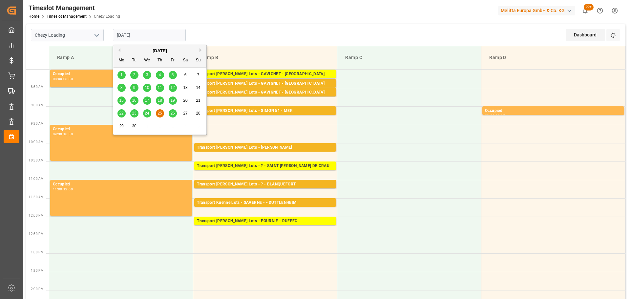
click at [134, 33] on input "[DATE]" at bounding box center [149, 35] width 73 height 12
click at [174, 98] on div "19" at bounding box center [173, 101] width 8 height 8
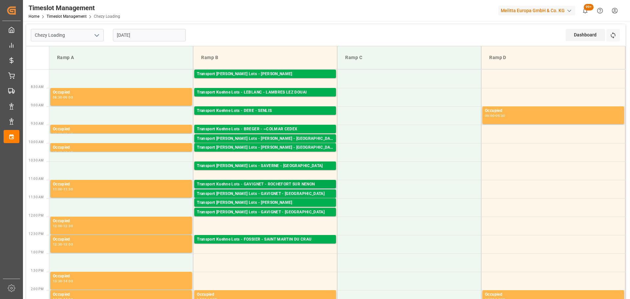
click at [297, 182] on div "Transport Kuehne Lots - GAVIGNET - ROCHEFORT SUR NENON" at bounding box center [265, 184] width 137 height 7
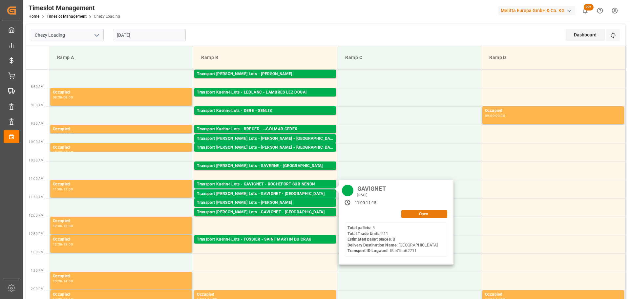
click at [431, 213] on button "Open" at bounding box center [424, 214] width 46 height 8
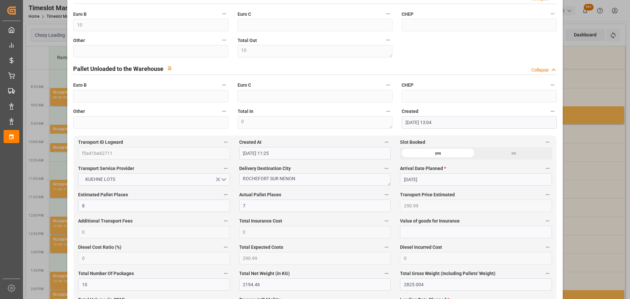
scroll to position [230, 0]
click at [603, 106] on div "Update Appointment code 87992981670e Trucking company * GAVIGNET Business Partn…" at bounding box center [315, 149] width 630 height 299
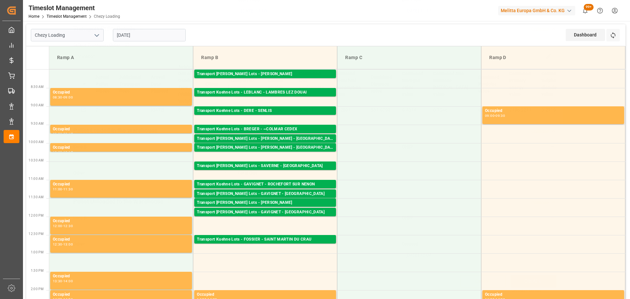
scroll to position [99, 0]
click at [263, 193] on div "Transport [PERSON_NAME] Lots - GAVIGNET - [GEOGRAPHIC_DATA]" at bounding box center [265, 194] width 137 height 7
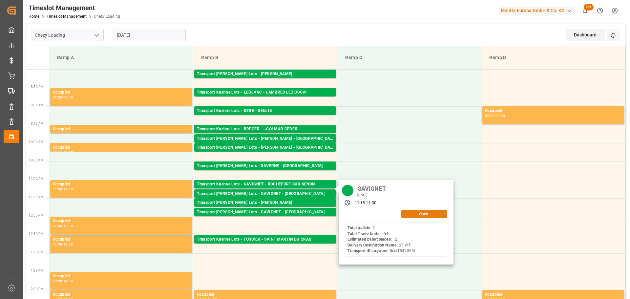
click at [431, 212] on button "Open" at bounding box center [424, 214] width 46 height 8
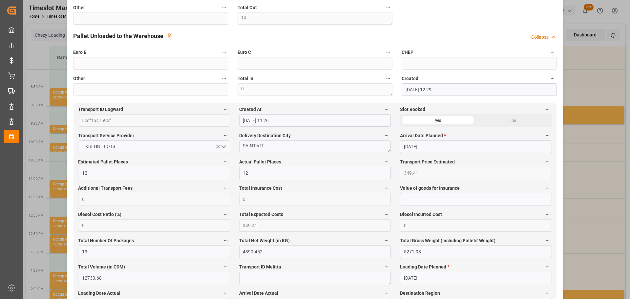
scroll to position [263, 0]
drag, startPoint x: 607, startPoint y: 172, endPoint x: 602, endPoint y: 171, distance: 5.3
click at [607, 172] on div "Update Appointment code acbd5dc3f12f Trucking company * GAVIGNET Business Partn…" at bounding box center [315, 149] width 630 height 299
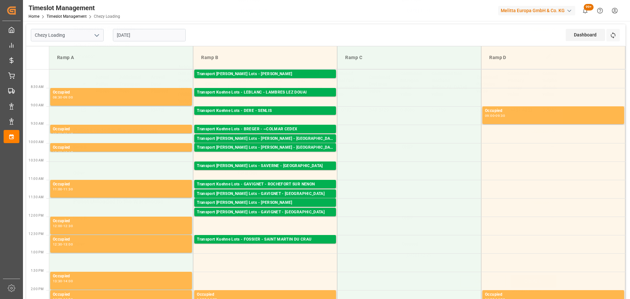
scroll to position [99, 0]
click at [285, 201] on div "Transport [PERSON_NAME] Lots - [PERSON_NAME]" at bounding box center [265, 203] width 137 height 7
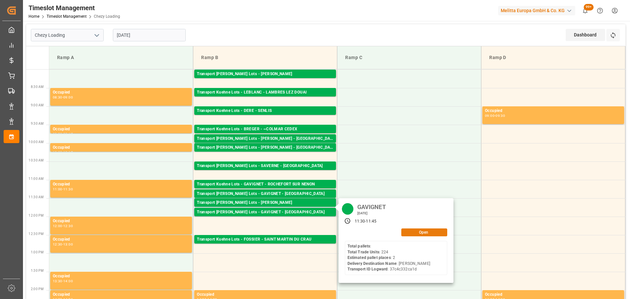
click at [429, 232] on button "Open" at bounding box center [424, 232] width 46 height 8
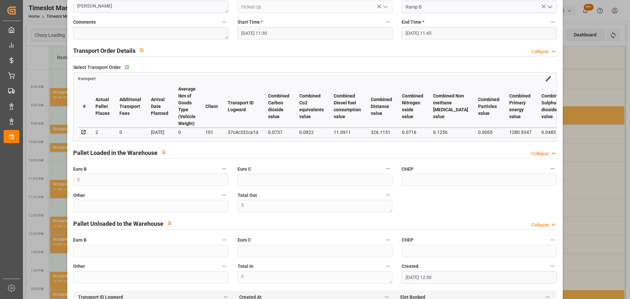
scroll to position [0, 0]
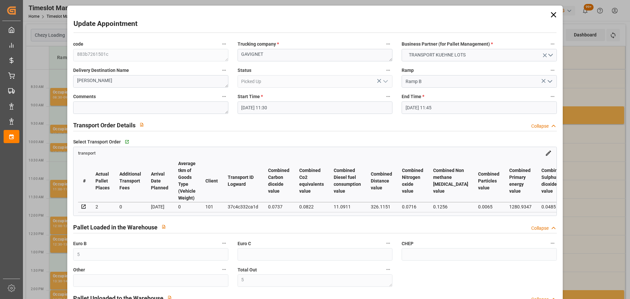
drag, startPoint x: 605, startPoint y: 190, endPoint x: 598, endPoint y: 188, distance: 7.0
click at [605, 190] on div "Update Appointment code 883b7261501c Trucking company * GAVIGNET Business Partn…" at bounding box center [315, 149] width 630 height 299
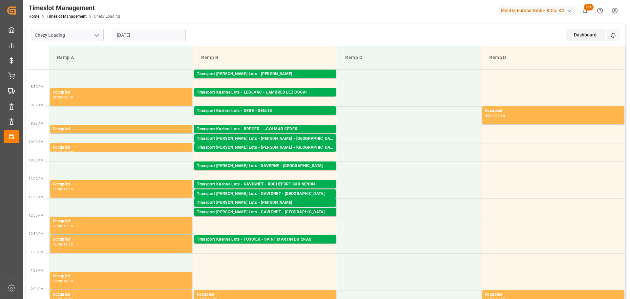
click at [258, 208] on div "Transport [PERSON_NAME] Lots - GAVIGNET - [GEOGRAPHIC_DATA]: 1,TU: 96,City: [GE…" at bounding box center [265, 212] width 142 height 9
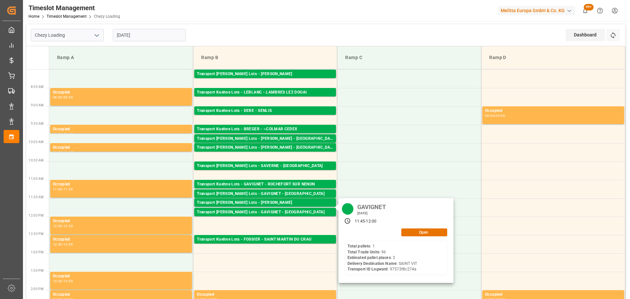
click at [418, 237] on div "GAVIGNET [DATE] 11:45 - 12:00 Open Total pallets : 1 Total Trade Units : 96 Est…" at bounding box center [396, 240] width 115 height 85
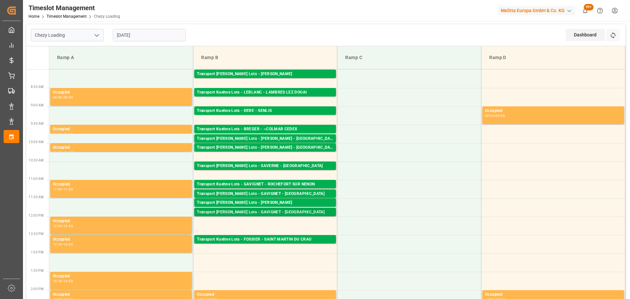
click at [311, 210] on div "Transport [PERSON_NAME] Lots - GAVIGNET - [GEOGRAPHIC_DATA]" at bounding box center [265, 212] width 137 height 7
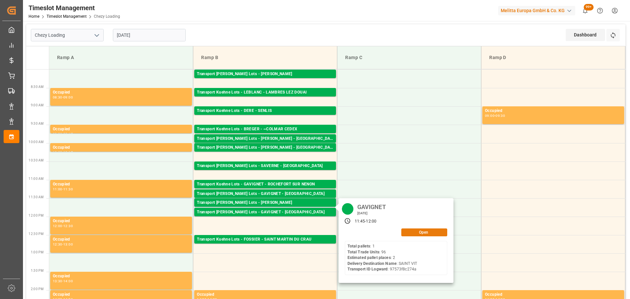
click at [423, 233] on button "Open" at bounding box center [424, 232] width 46 height 8
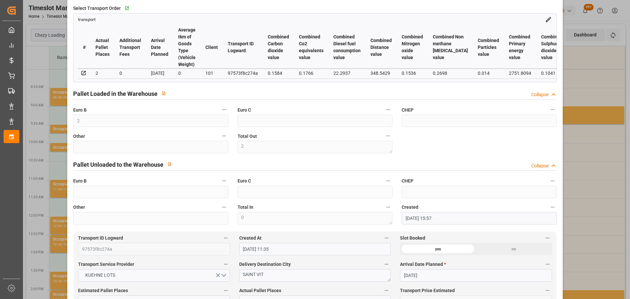
scroll to position [164, 0]
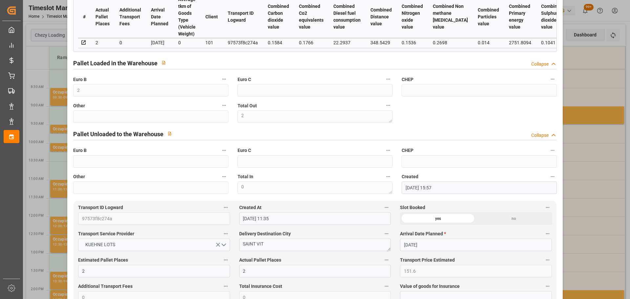
click at [581, 192] on div "Update Appointment code 2210e473ccd0 Trucking company * GAVIGNET Business Partn…" at bounding box center [315, 149] width 630 height 299
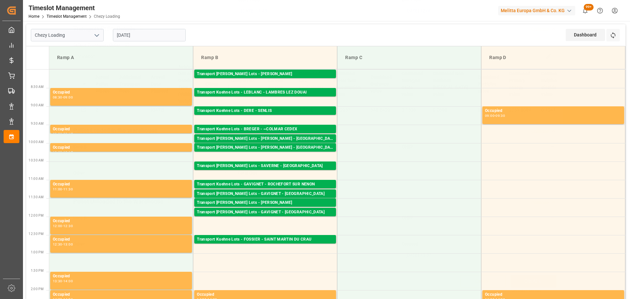
scroll to position [99, 0]
click at [514, 188] on td at bounding box center [553, 189] width 144 height 18
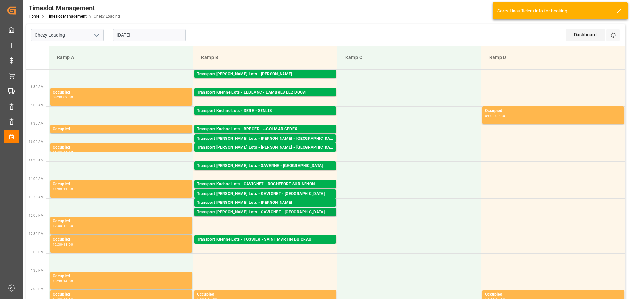
click at [285, 210] on div "Transport [PERSON_NAME] Lots - GAVIGNET - [GEOGRAPHIC_DATA]" at bounding box center [265, 212] width 137 height 7
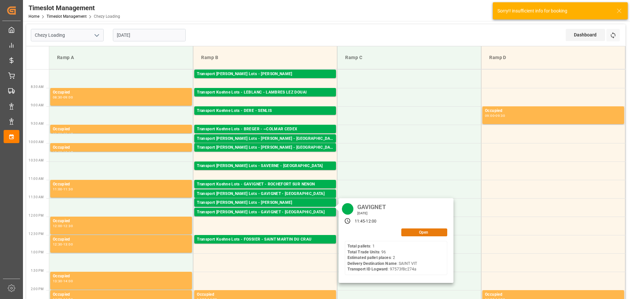
click at [409, 230] on button "Open" at bounding box center [424, 232] width 46 height 8
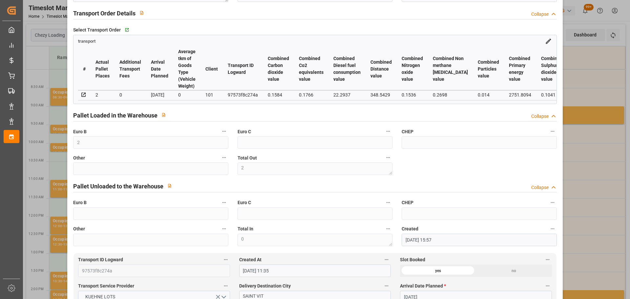
scroll to position [0, 0]
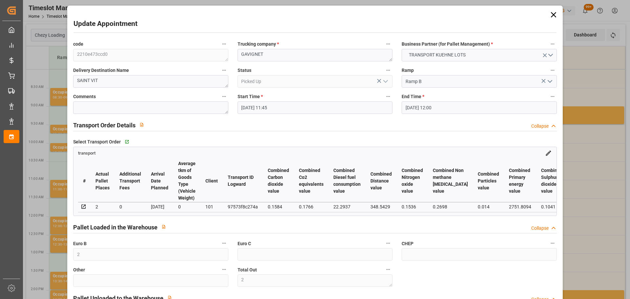
click at [610, 181] on div "Update Appointment code 2210e473ccd0 Trucking company * GAVIGNET Business Partn…" at bounding box center [315, 149] width 630 height 299
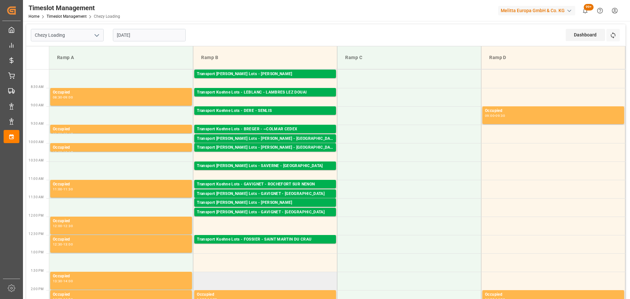
click at [300, 277] on td at bounding box center [265, 281] width 144 height 18
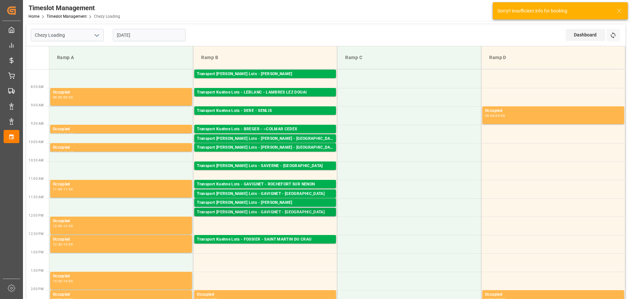
click at [281, 209] on div "Transport [PERSON_NAME] Lots - GAVIGNET - [GEOGRAPHIC_DATA]" at bounding box center [265, 212] width 137 height 7
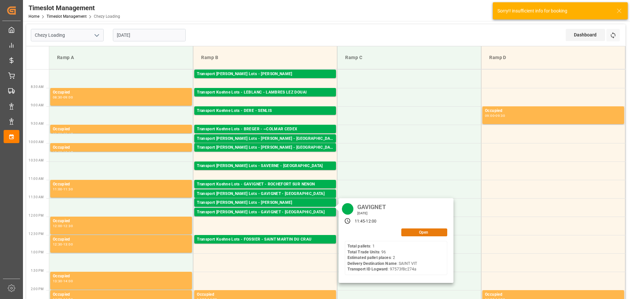
click at [412, 232] on button "Open" at bounding box center [424, 232] width 46 height 8
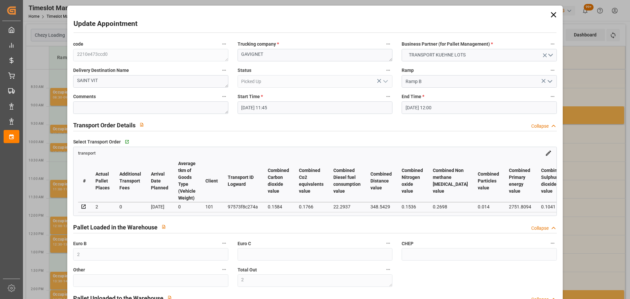
click at [594, 134] on div "Update Appointment code 2210e473ccd0 Trucking company * GAVIGNET Business Partn…" at bounding box center [315, 149] width 630 height 299
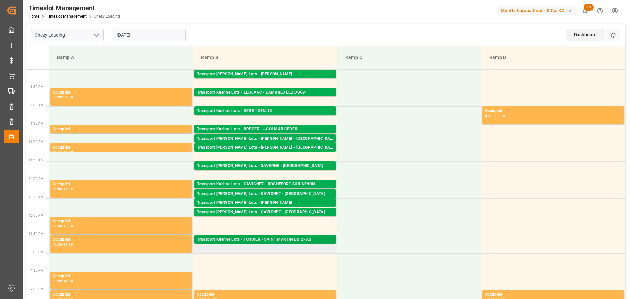
click at [268, 238] on div "Transport Kuehne Lots - FOSSIER - SAINT MARTIN DU CRAU" at bounding box center [265, 239] width 137 height 7
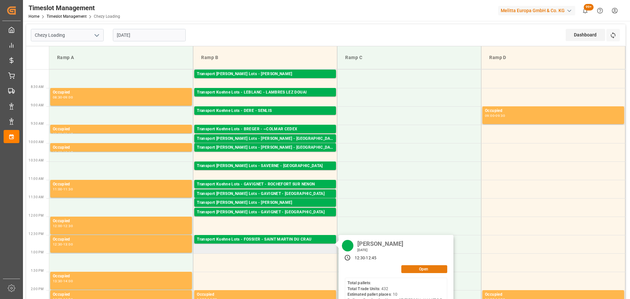
click at [435, 268] on button "Open" at bounding box center [424, 269] width 46 height 8
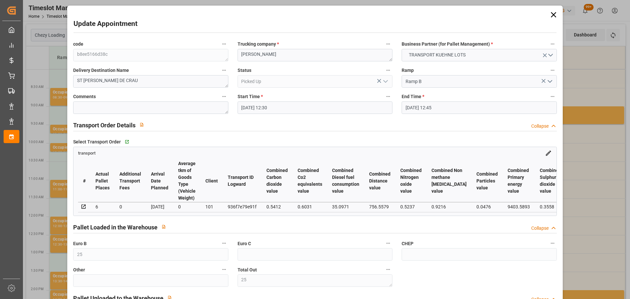
click at [551, 13] on icon at bounding box center [553, 14] width 9 height 9
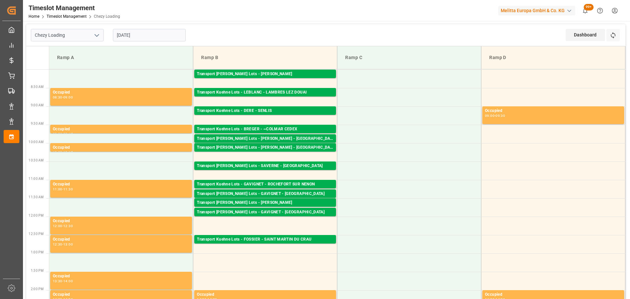
click at [156, 37] on input "[DATE]" at bounding box center [149, 35] width 73 height 12
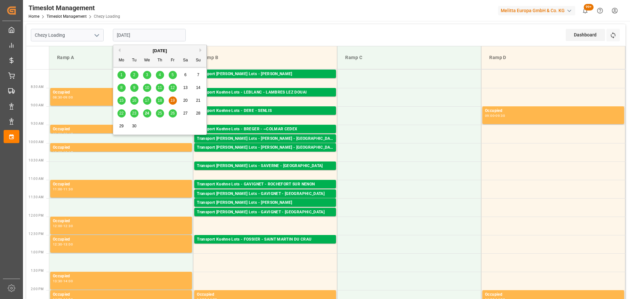
click at [135, 113] on span "23" at bounding box center [134, 113] width 4 height 5
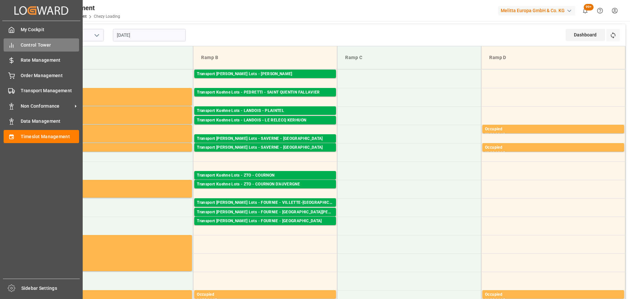
click at [49, 45] on span "Control Tower" at bounding box center [50, 45] width 59 height 7
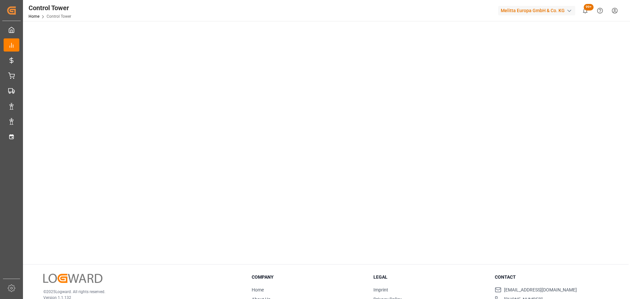
scroll to position [66, 0]
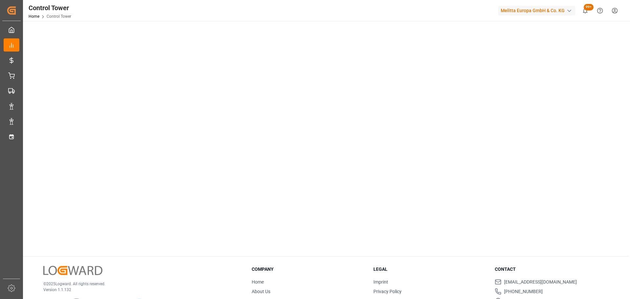
click at [558, 202] on tableau-viz at bounding box center [325, 119] width 595 height 263
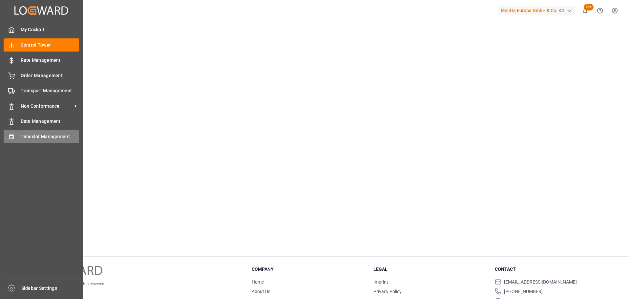
click at [21, 136] on span "Timeslot Management" at bounding box center [50, 136] width 59 height 7
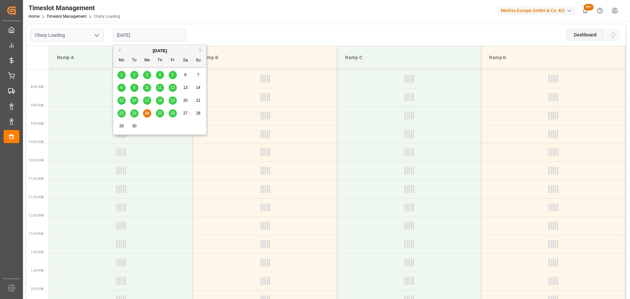
click at [146, 35] on input "[DATE]" at bounding box center [149, 35] width 73 height 12
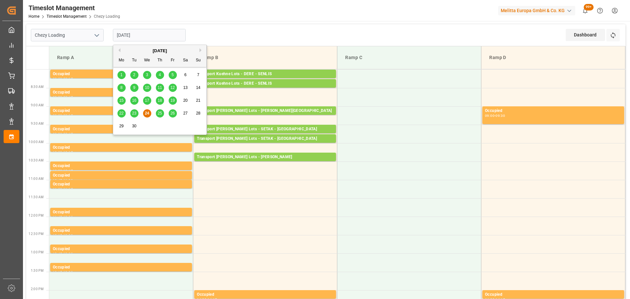
click at [134, 112] on span "23" at bounding box center [134, 113] width 4 height 5
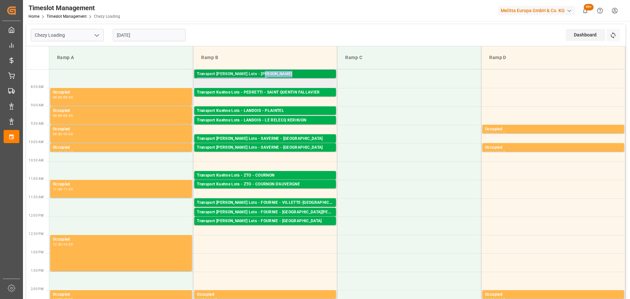
click at [264, 77] on div "Transport [PERSON_NAME] Lots - [PERSON_NAME] Pallets: 5,TU: 986,City: [GEOGRAPH…" at bounding box center [265, 74] width 137 height 6
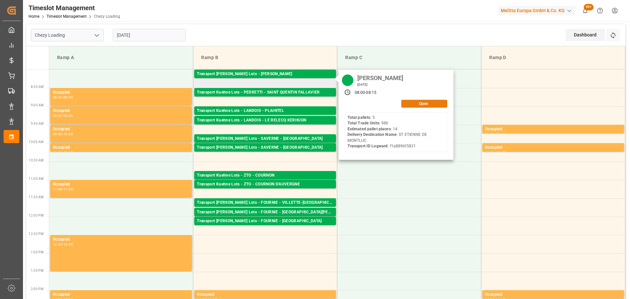
click at [420, 100] on button "Open" at bounding box center [424, 104] width 46 height 8
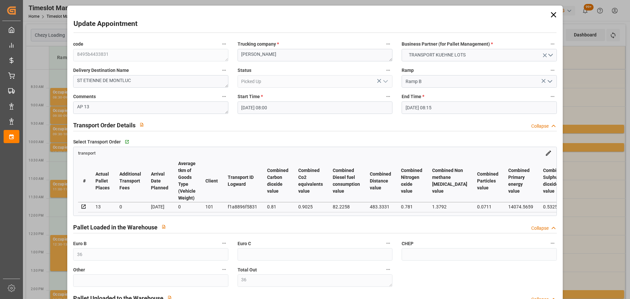
click at [587, 186] on div "Update Appointment code 8495b4433831 Trucking company * ANTOINE Business Partne…" at bounding box center [315, 149] width 630 height 299
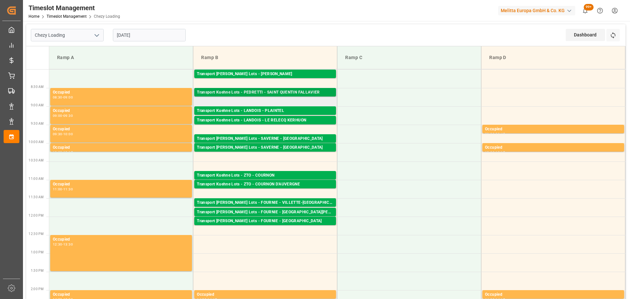
click at [279, 94] on div "Transport Kuehne Lots - PEDRETTI - SAINT QUENTIN FALLAVIER" at bounding box center [265, 92] width 137 height 7
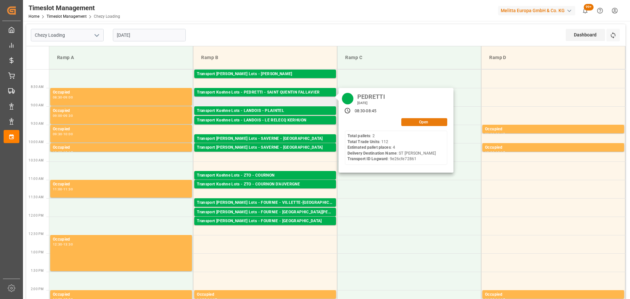
click at [436, 121] on button "Open" at bounding box center [424, 122] width 46 height 8
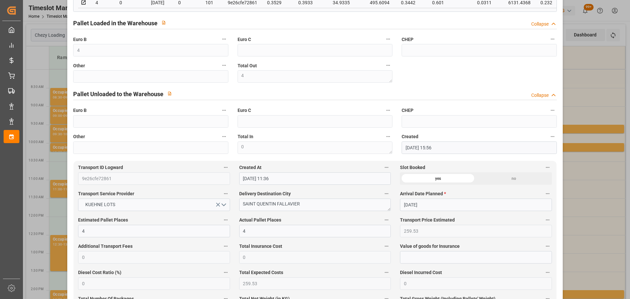
scroll to position [230, 0]
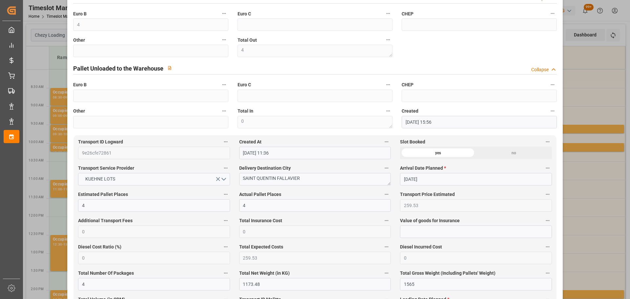
drag, startPoint x: 585, startPoint y: 165, endPoint x: 580, endPoint y: 158, distance: 9.1
click at [585, 165] on div "Update Appointment code a858d3ec4adf Trucking company * [PERSON_NAME] Business …" at bounding box center [315, 149] width 630 height 299
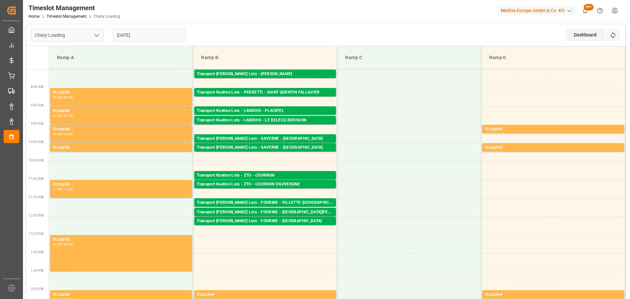
scroll to position [99, 0]
click at [268, 110] on div "Transport Kuehne Lots - LANDOIS - PLAINTEL" at bounding box center [265, 111] width 137 height 7
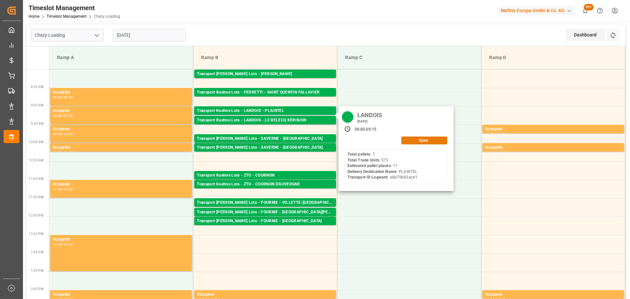
click at [413, 139] on button "Open" at bounding box center [424, 141] width 46 height 8
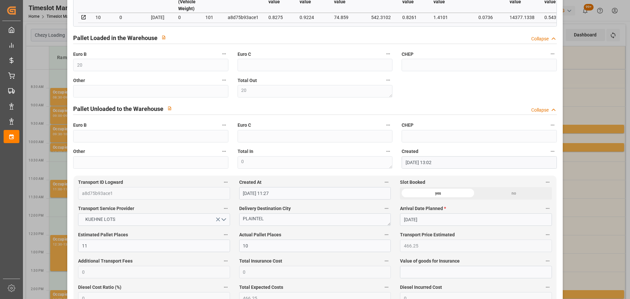
scroll to position [263, 0]
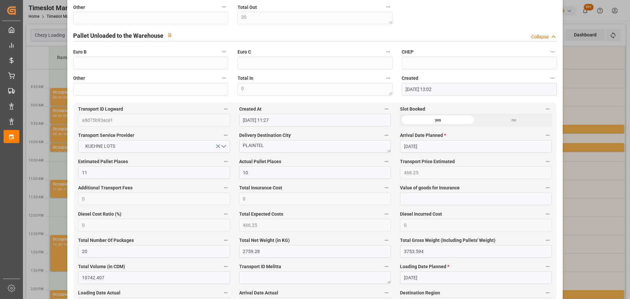
click at [598, 172] on div "Update Appointment code 09db4042d943 Trucking company * LANDOIS Business Partne…" at bounding box center [315, 149] width 630 height 299
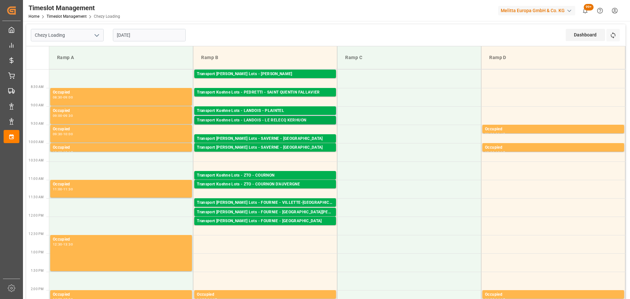
click at [283, 120] on div "Transport Kuehne Lots - LANDOIS - LE RELECQ KERHUON" at bounding box center [265, 120] width 137 height 7
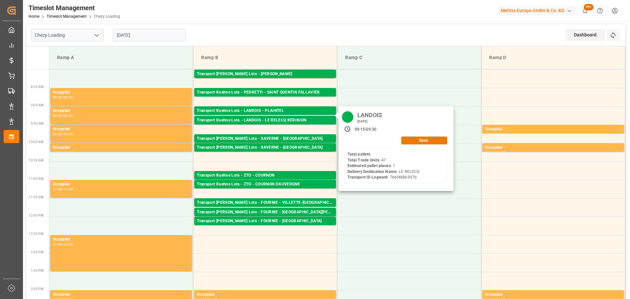
click at [411, 140] on button "Open" at bounding box center [424, 141] width 46 height 8
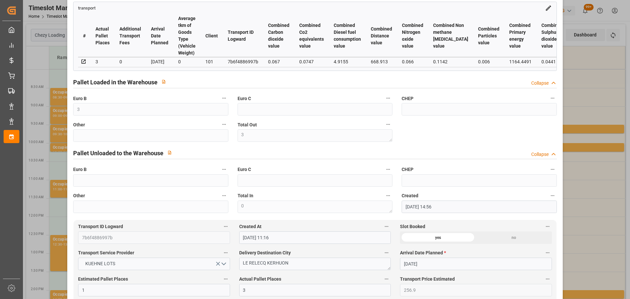
scroll to position [230, 0]
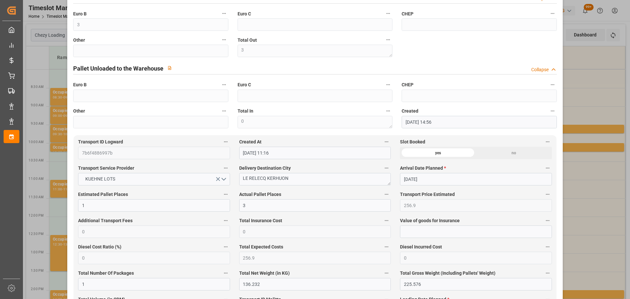
click at [588, 172] on div "Update Appointment code b3fd67c677bd Trucking company * LANDOIS Business Partne…" at bounding box center [315, 149] width 630 height 299
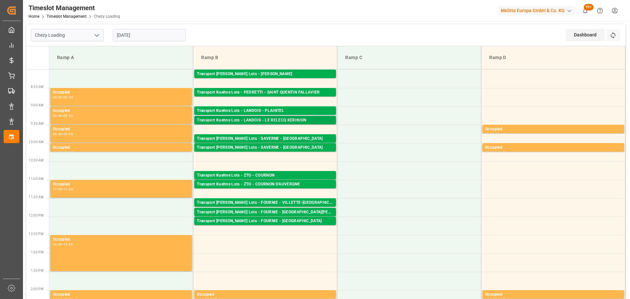
click at [279, 119] on div "Transport Kuehne Lots - LANDOIS - LE RELECQ KERHUON" at bounding box center [265, 120] width 137 height 7
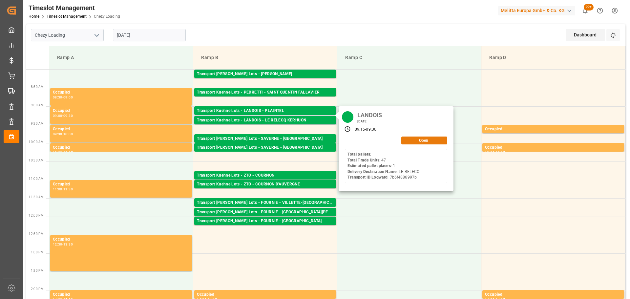
click at [414, 140] on button "Open" at bounding box center [424, 141] width 46 height 8
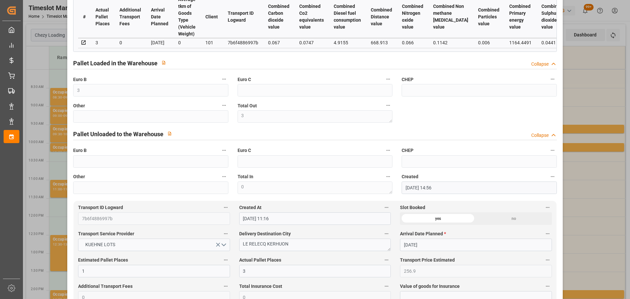
scroll to position [197, 0]
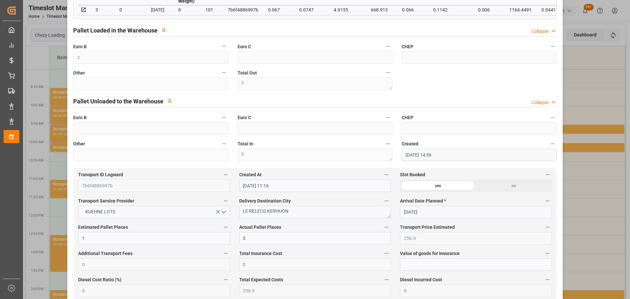
click at [580, 110] on div "Update Appointment code b3fd67c677bd Trucking company * LANDOIS Business Partne…" at bounding box center [315, 149] width 630 height 299
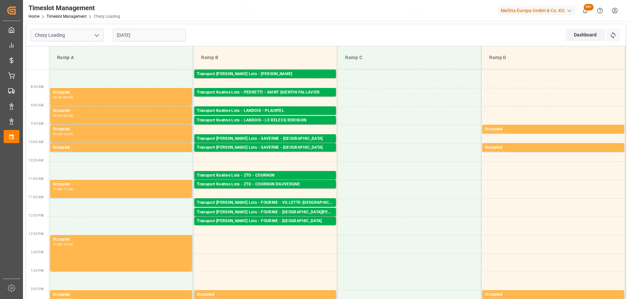
scroll to position [99, 0]
click at [278, 138] on div "Transport [PERSON_NAME] Lots - SAVERNE - [GEOGRAPHIC_DATA]" at bounding box center [265, 139] width 137 height 7
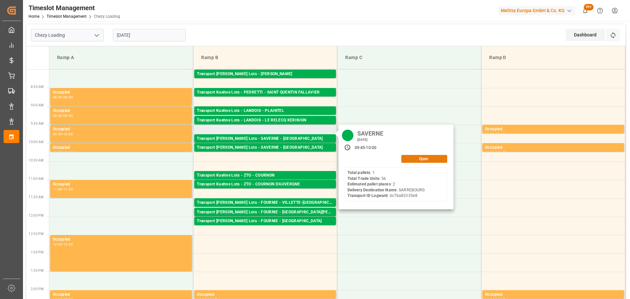
click at [422, 160] on button "Open" at bounding box center [424, 159] width 46 height 8
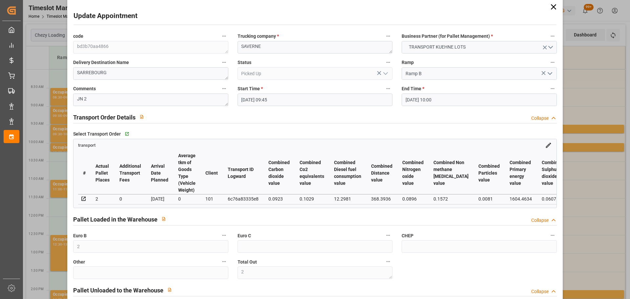
scroll to position [0, 0]
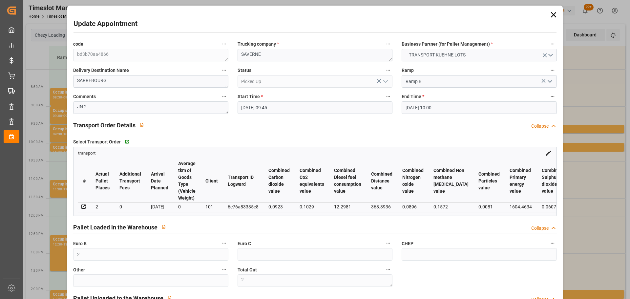
click at [582, 109] on div "Update Appointment code bd3b70aa4866 Trucking company * SAVERNE Business Partne…" at bounding box center [315, 149] width 630 height 299
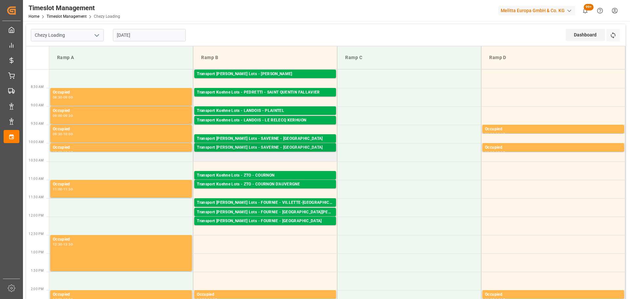
click at [285, 144] on div "Transport [PERSON_NAME] Lots - SAVERNE - [GEOGRAPHIC_DATA]" at bounding box center [265, 147] width 137 height 7
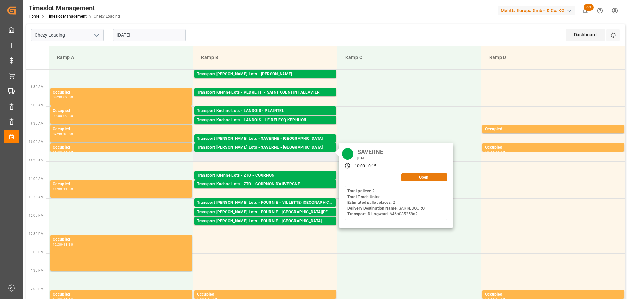
click at [418, 175] on button "Open" at bounding box center [424, 177] width 46 height 8
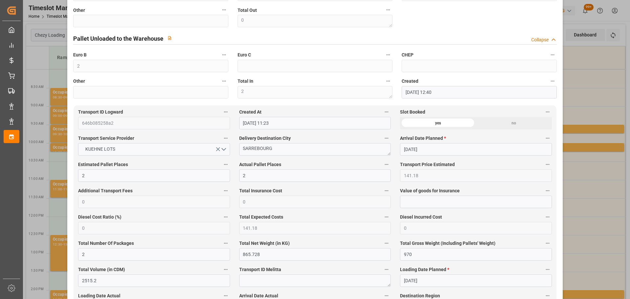
scroll to position [263, 0]
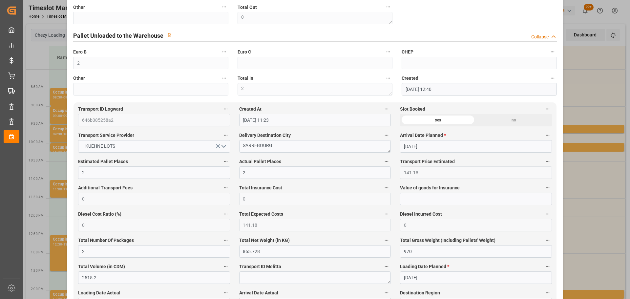
click at [611, 228] on div "Update Appointment code ae366870005d Trucking company * SAVERNE Business Partne…" at bounding box center [315, 149] width 630 height 299
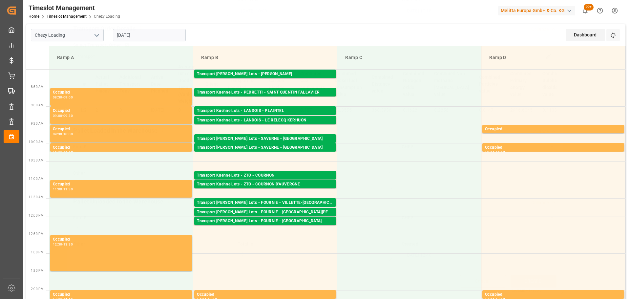
scroll to position [99, 0]
click at [531, 189] on td at bounding box center [553, 189] width 144 height 18
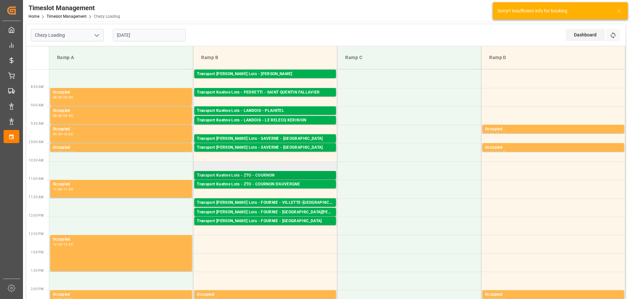
click at [282, 176] on div "Transport Kuehne Lots - ZTO - COURNON" at bounding box center [265, 175] width 137 height 7
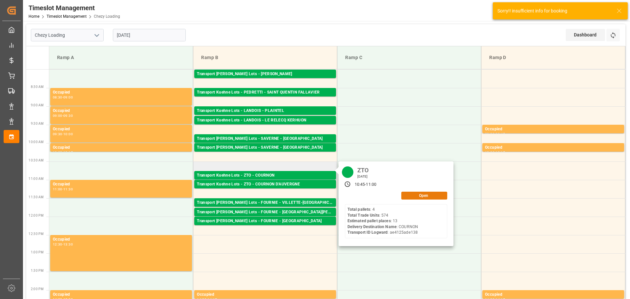
click at [407, 192] on button "Open" at bounding box center [424, 196] width 46 height 8
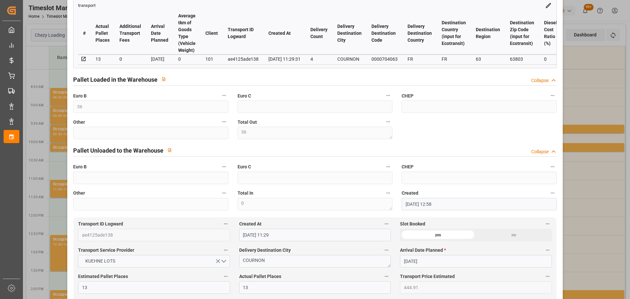
scroll to position [131, 0]
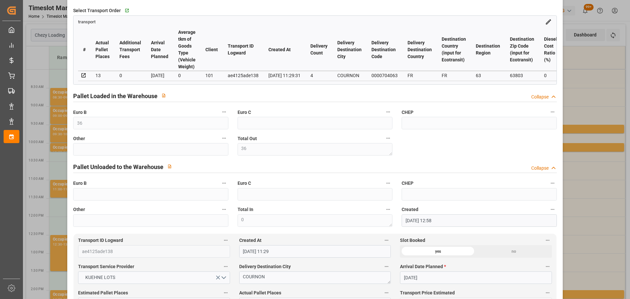
click at [579, 226] on div "Update Appointment code d2f57a8554bb Trucking company * ZTO Business Partner (f…" at bounding box center [315, 149] width 630 height 299
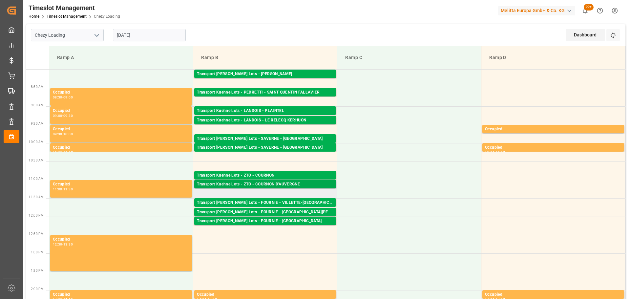
click at [265, 186] on div "Transport Kuehne Lots - ZTO - COURNON D'AUVERGNE" at bounding box center [265, 184] width 137 height 7
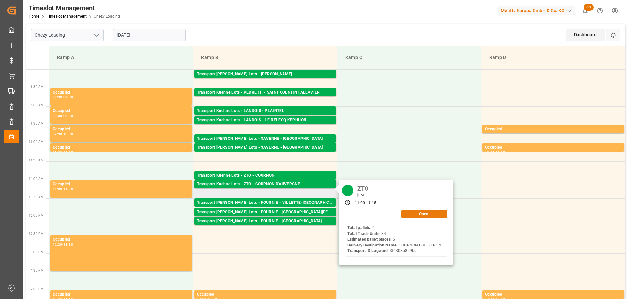
click at [429, 216] on button "Open" at bounding box center [424, 214] width 46 height 8
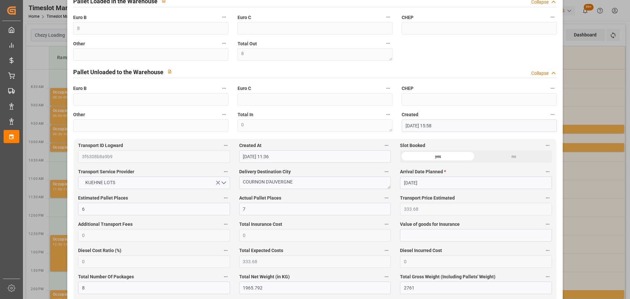
scroll to position [230, 0]
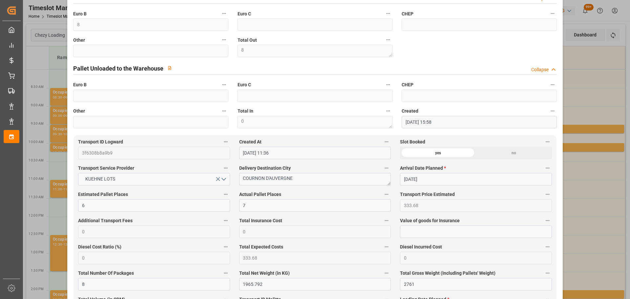
click at [593, 128] on div "Update Appointment code 0f839debbc46 Trucking company * ZTO Business Partner (f…" at bounding box center [315, 149] width 630 height 299
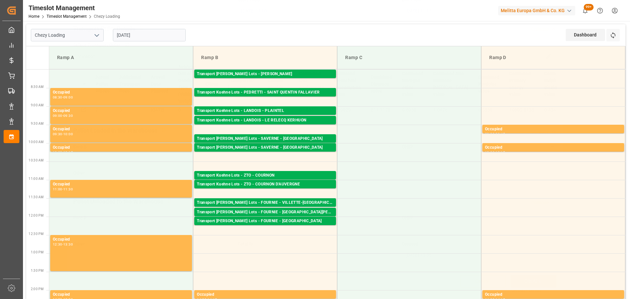
scroll to position [99, 0]
click at [282, 202] on div "Transport [PERSON_NAME] Lots - FOURNIE - VILLETTE-[GEOGRAPHIC_DATA]" at bounding box center [265, 203] width 137 height 7
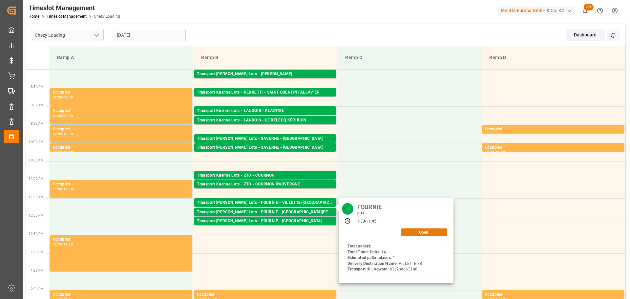
click at [405, 230] on button "Open" at bounding box center [424, 232] width 46 height 8
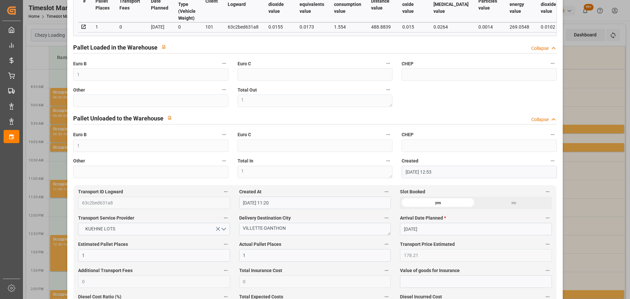
scroll to position [230, 0]
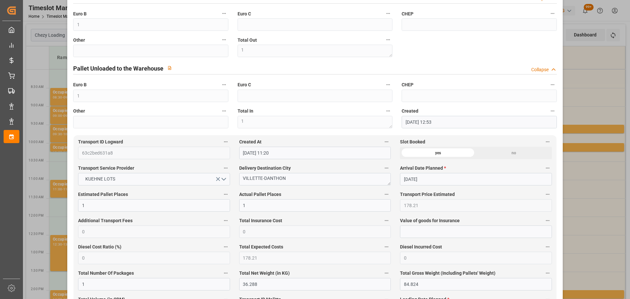
click at [580, 193] on div "Update Appointment code 6212552e22ea Trucking company * FOURNIE Business Partne…" at bounding box center [315, 149] width 630 height 299
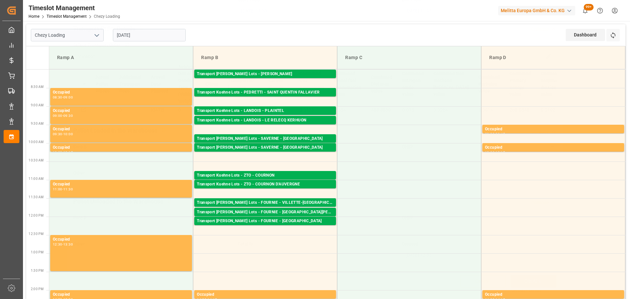
scroll to position [99, 0]
click at [253, 209] on div "Transport [PERSON_NAME] Lots - FOURNIE - [GEOGRAPHIC_DATA][PERSON_NAME]" at bounding box center [265, 212] width 137 height 7
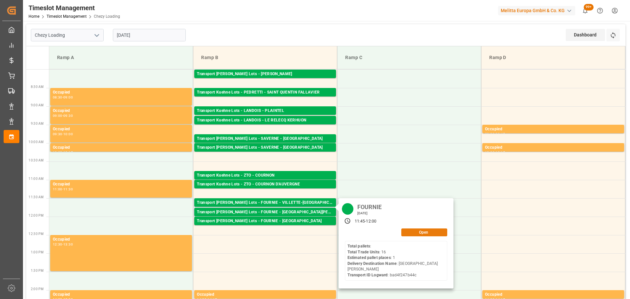
click at [412, 231] on button "Open" at bounding box center [424, 232] width 46 height 8
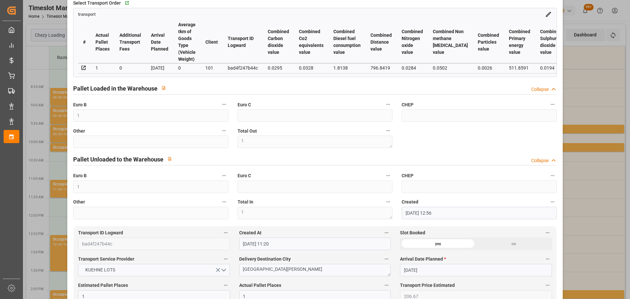
scroll to position [98, 0]
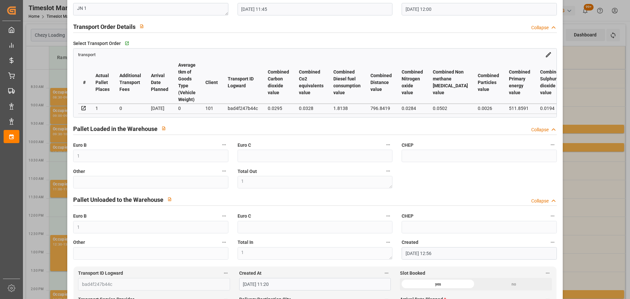
click at [593, 157] on div "Update Appointment code b5c4f6db39d3 Trucking company * FOURNIE Business Partne…" at bounding box center [315, 149] width 630 height 299
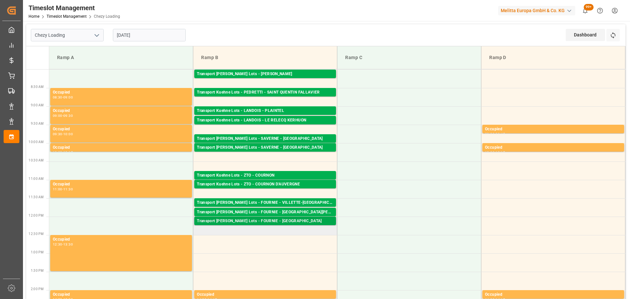
click at [239, 221] on div "Transport [PERSON_NAME] Lots - FOURNIE - [GEOGRAPHIC_DATA]" at bounding box center [265, 221] width 137 height 7
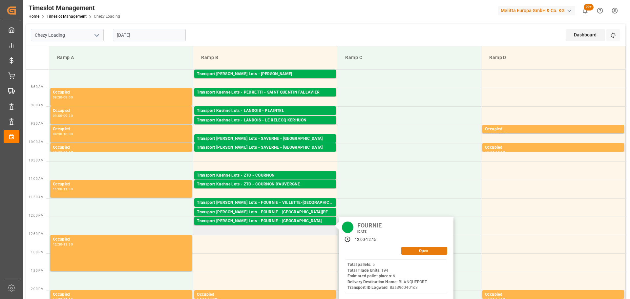
click at [437, 250] on button "Open" at bounding box center [424, 251] width 46 height 8
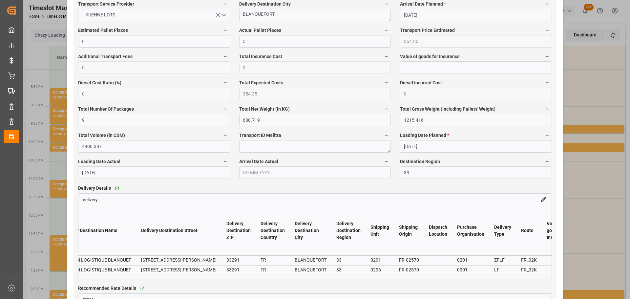
scroll to position [0, 0]
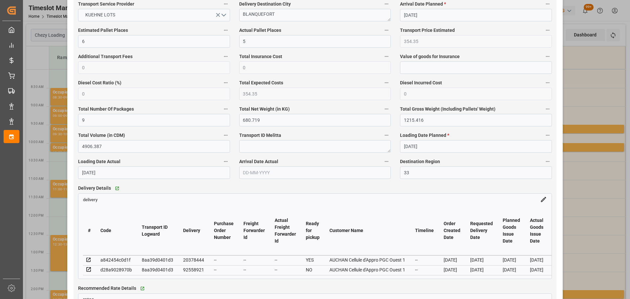
click at [589, 125] on div "Update Appointment code fe252c69e444 Trucking company * FOURNIE Business Partne…" at bounding box center [315, 149] width 630 height 299
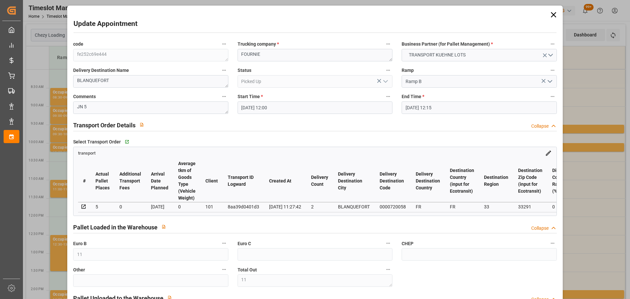
click at [551, 12] on icon at bounding box center [553, 14] width 9 height 9
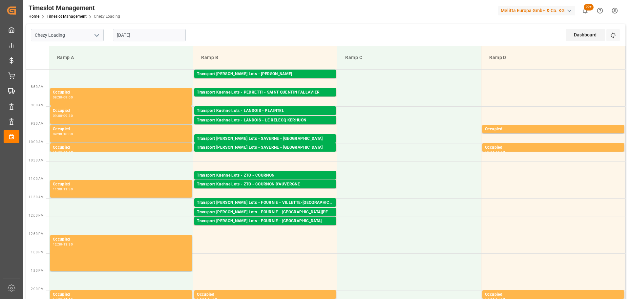
click at [153, 34] on input "[DATE]" at bounding box center [149, 35] width 73 height 12
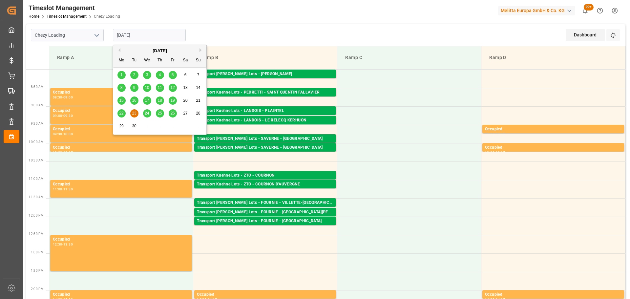
click at [147, 113] on span "24" at bounding box center [147, 113] width 4 height 5
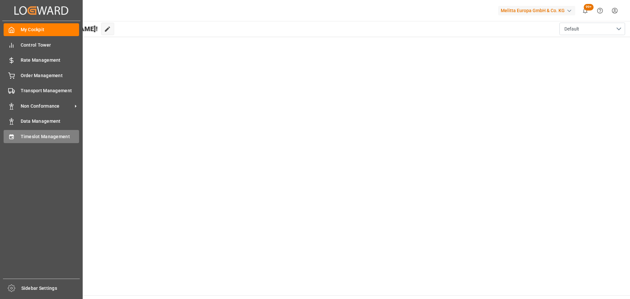
click at [24, 135] on span "Timeslot Management" at bounding box center [50, 136] width 59 height 7
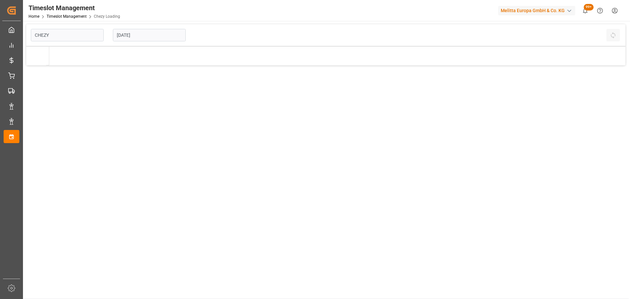
type input "Chezy Loading"
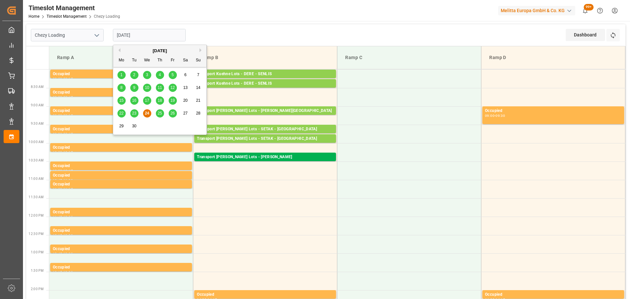
drag, startPoint x: 140, startPoint y: 32, endPoint x: 141, endPoint y: 38, distance: 6.6
click at [140, 32] on input "[DATE]" at bounding box center [149, 35] width 73 height 12
click at [134, 115] on span "23" at bounding box center [134, 113] width 4 height 5
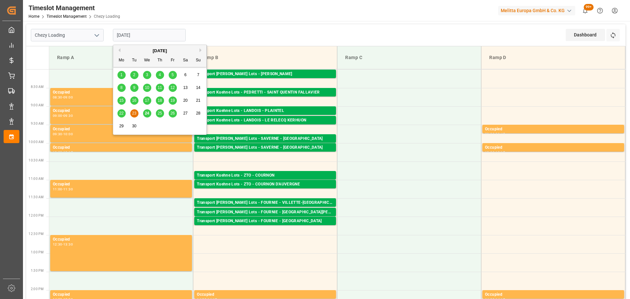
click at [117, 33] on input "[DATE]" at bounding box center [149, 35] width 73 height 12
click at [123, 112] on span "22" at bounding box center [121, 113] width 4 height 5
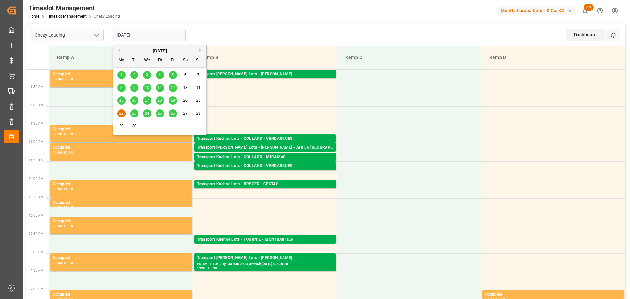
click at [148, 29] on input "[DATE]" at bounding box center [149, 35] width 73 height 12
click at [136, 114] on span "23" at bounding box center [134, 113] width 4 height 5
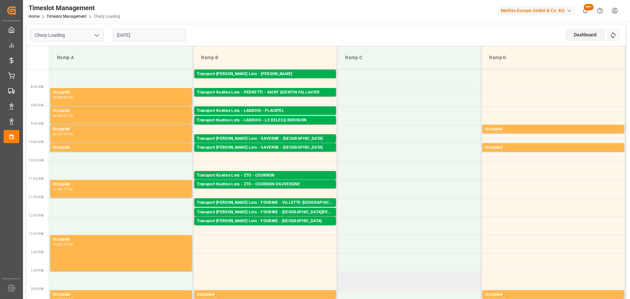
click at [363, 274] on td at bounding box center [409, 281] width 144 height 18
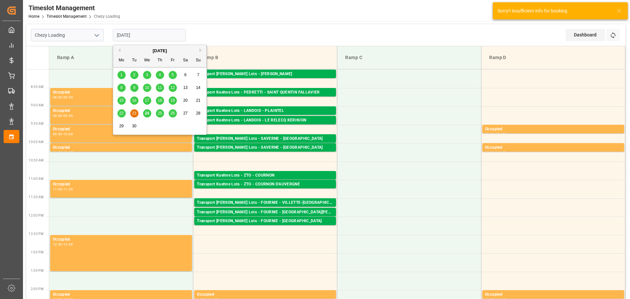
click at [133, 32] on input "[DATE]" at bounding box center [149, 35] width 73 height 12
click at [145, 114] on span "24" at bounding box center [147, 113] width 4 height 5
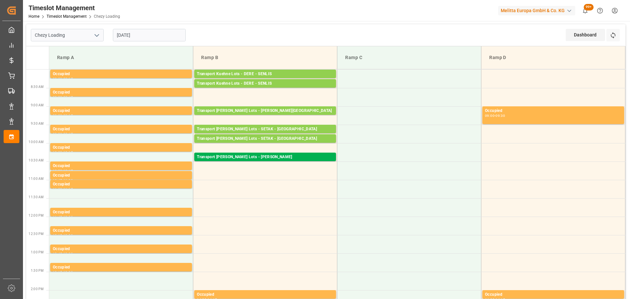
click at [139, 34] on input "[DATE]" at bounding box center [149, 35] width 73 height 12
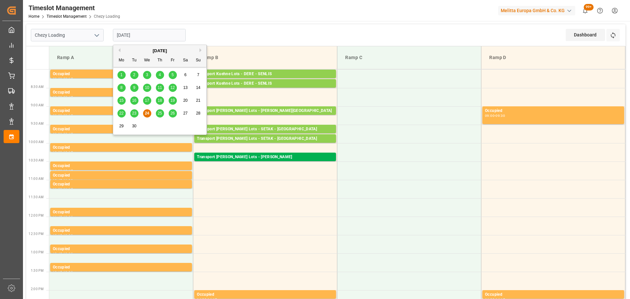
click at [171, 101] on span "19" at bounding box center [172, 100] width 4 height 5
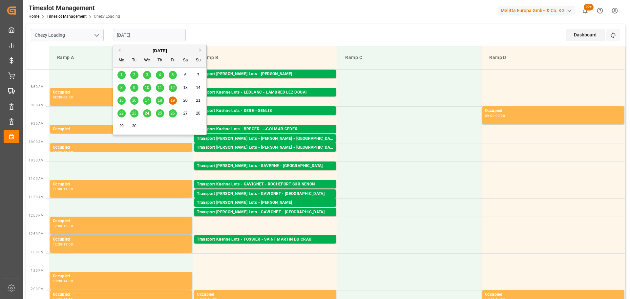
click at [134, 35] on input "[DATE]" at bounding box center [149, 35] width 73 height 12
click at [146, 112] on span "24" at bounding box center [147, 113] width 4 height 5
type input "[DATE]"
